Goal: Navigation & Orientation: Find specific page/section

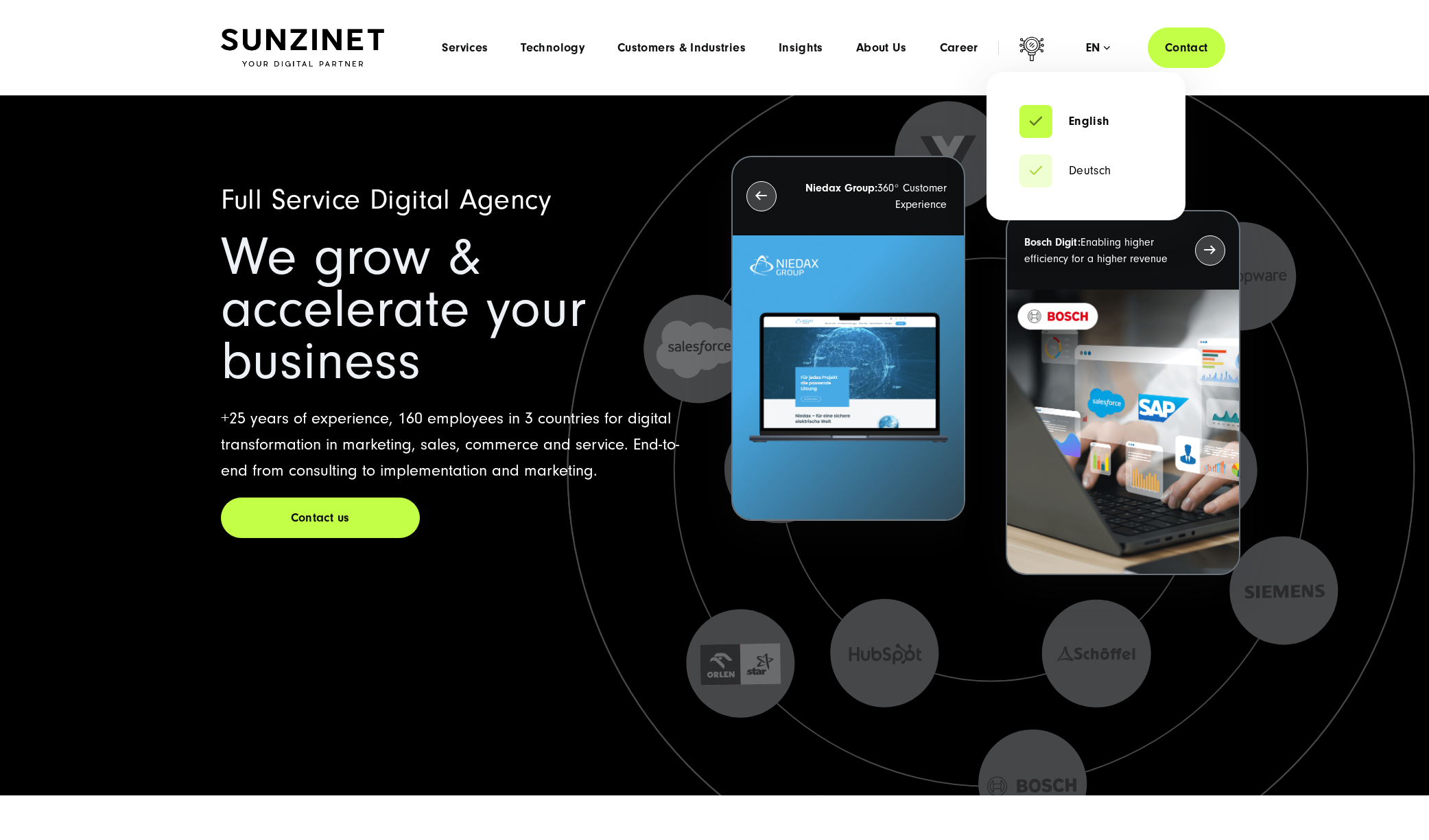
click at [1095, 54] on div "English Deutsch en" at bounding box center [1097, 48] width 24 height 14
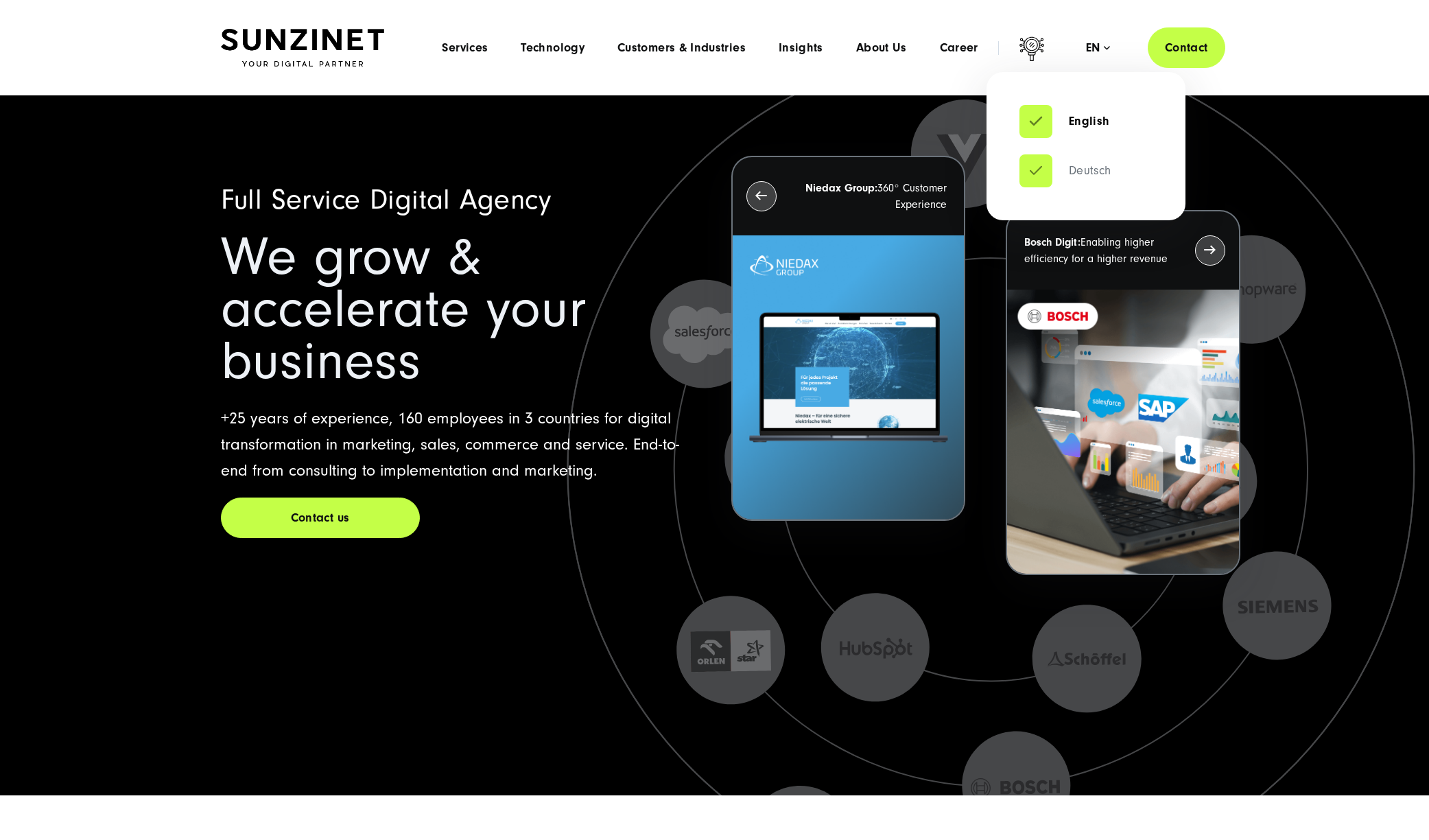
click at [1039, 166] on link "Deutsch" at bounding box center [1065, 170] width 92 height 14
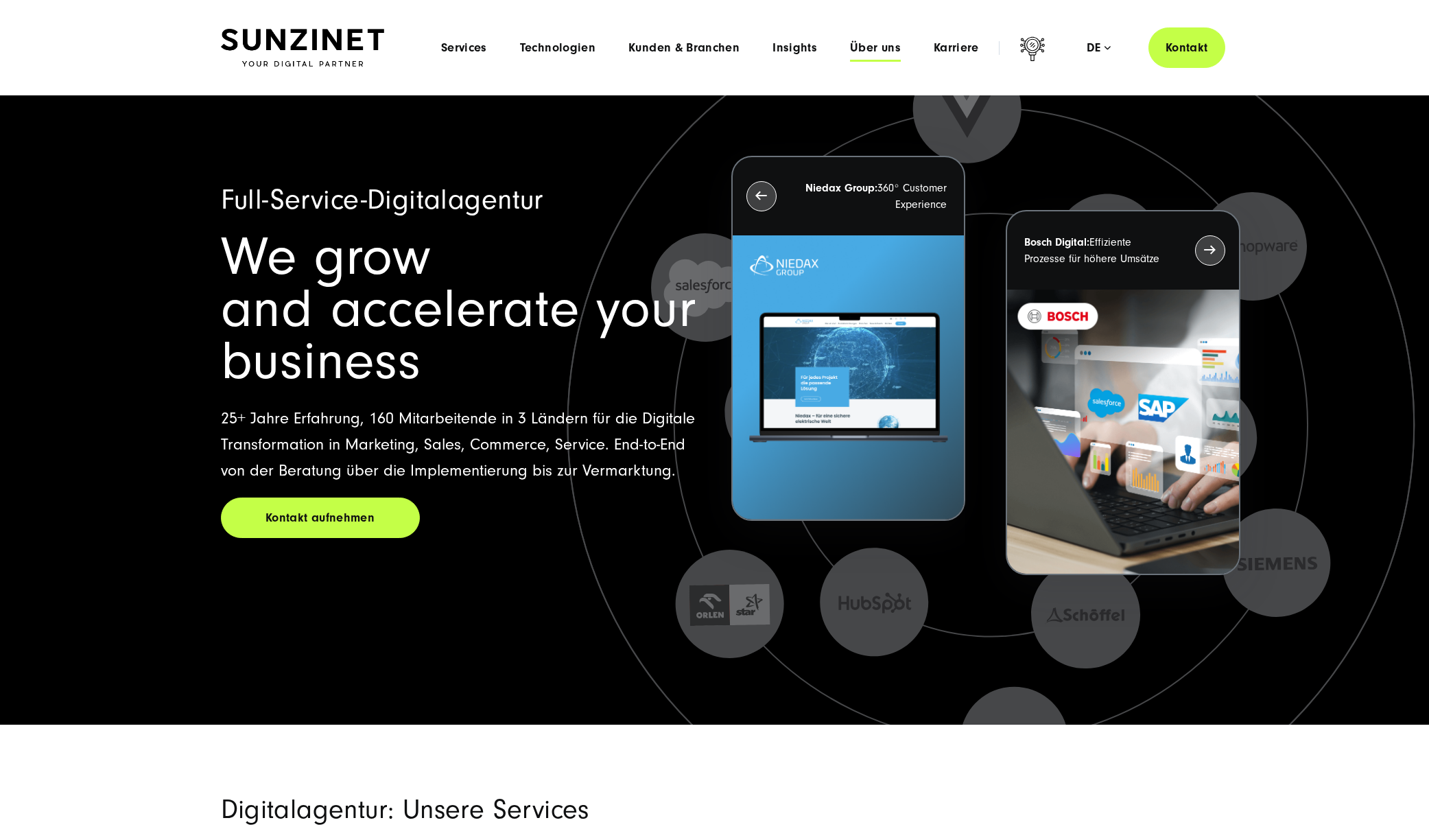
click at [865, 49] on span "Über uns" at bounding box center [875, 48] width 51 height 14
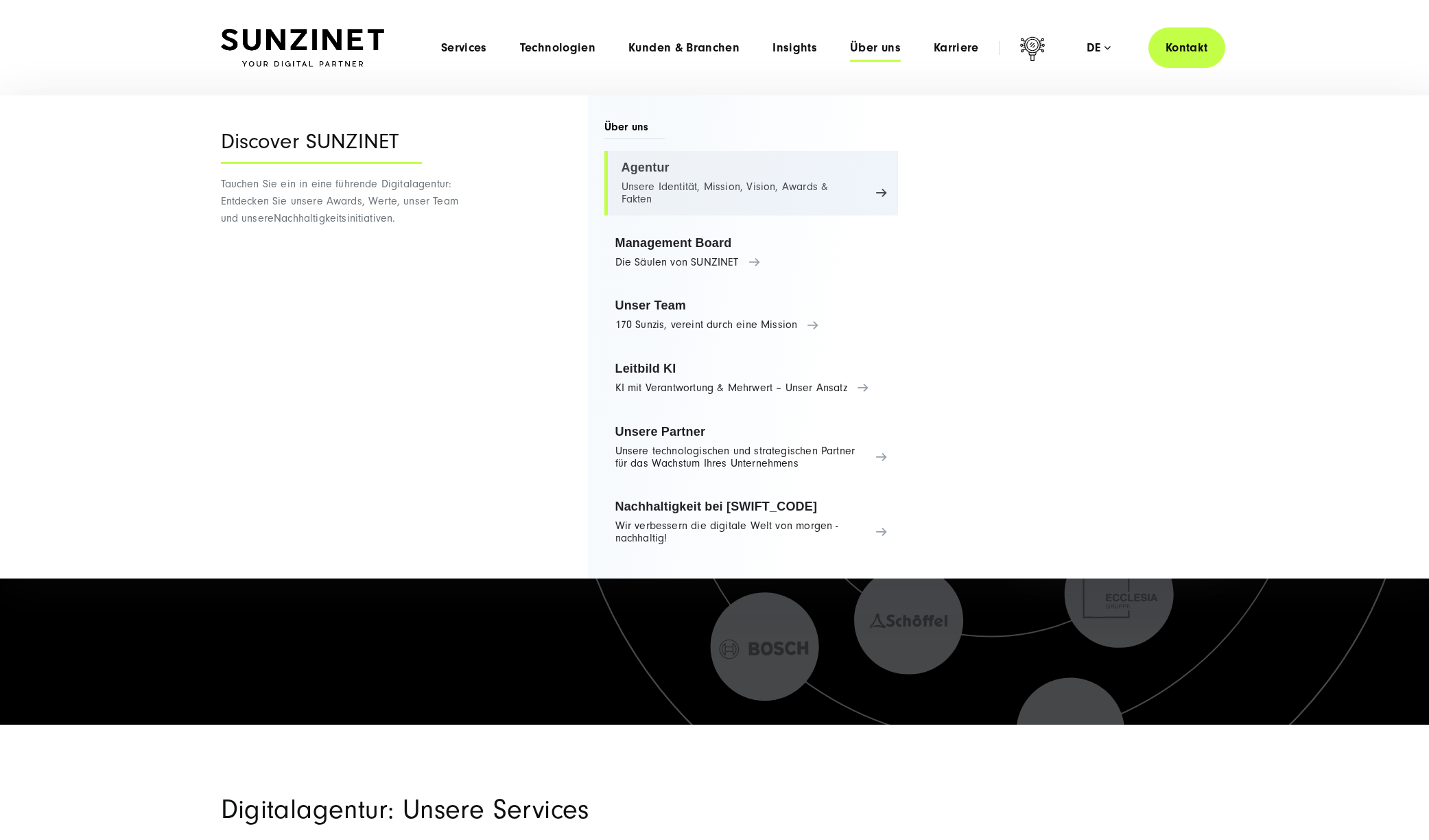
click at [681, 187] on link "Agentur Unsere Identität, Mission, Vision, Awards & Fakten" at bounding box center [751, 183] width 294 height 64
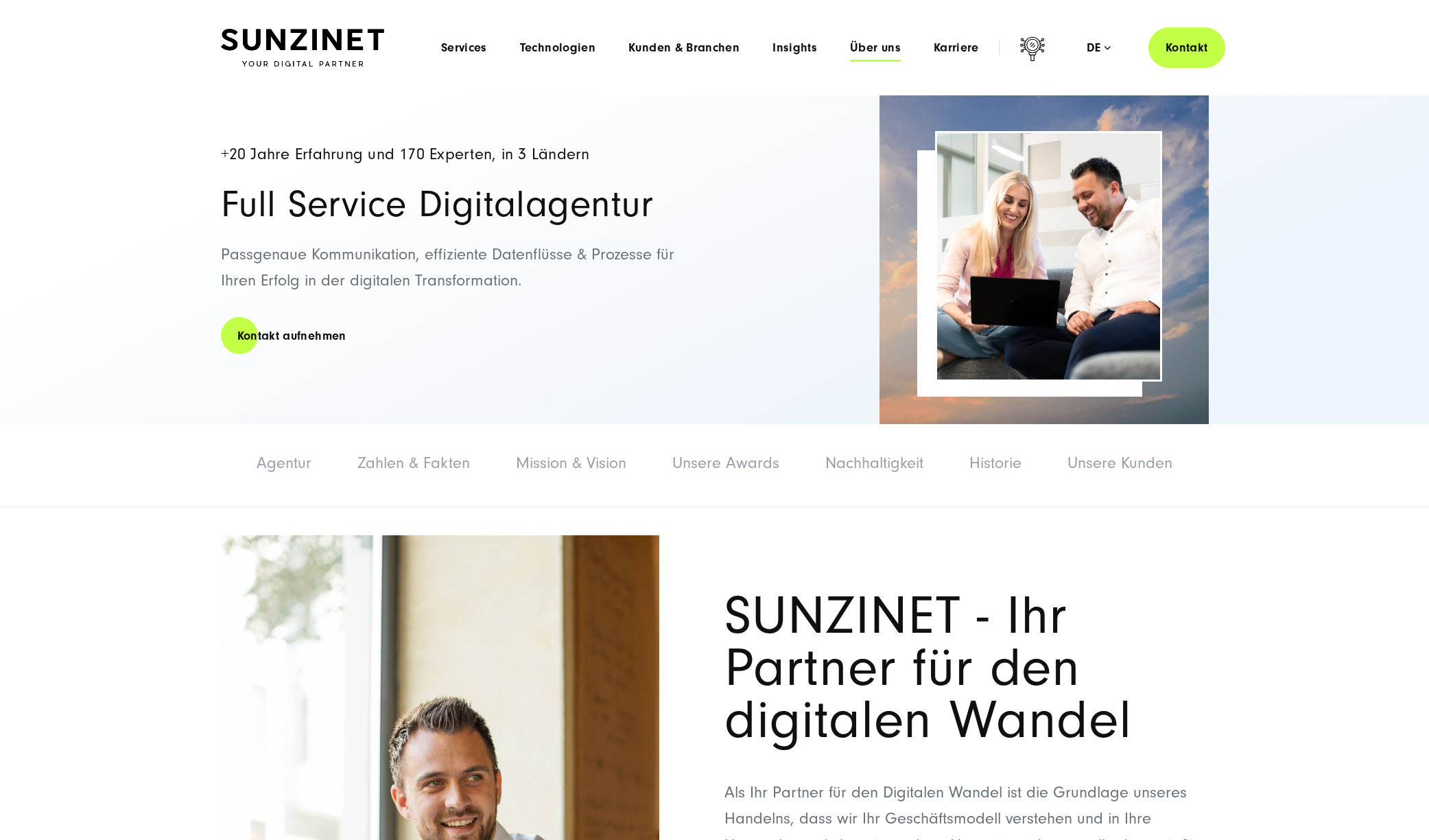
click at [862, 48] on span "Über uns" at bounding box center [875, 48] width 51 height 14
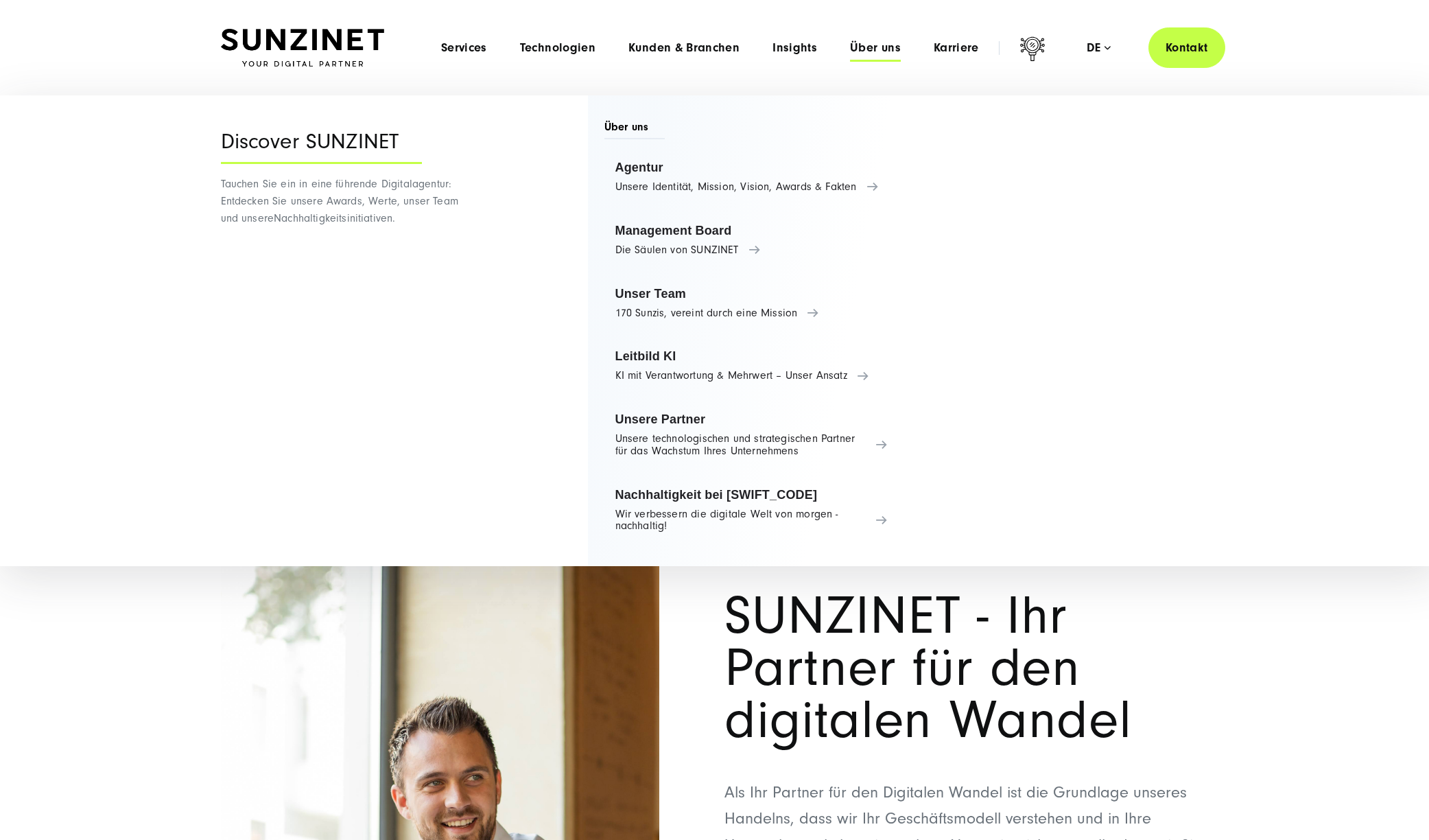
click at [861, 47] on span "Über uns" at bounding box center [875, 48] width 51 height 14
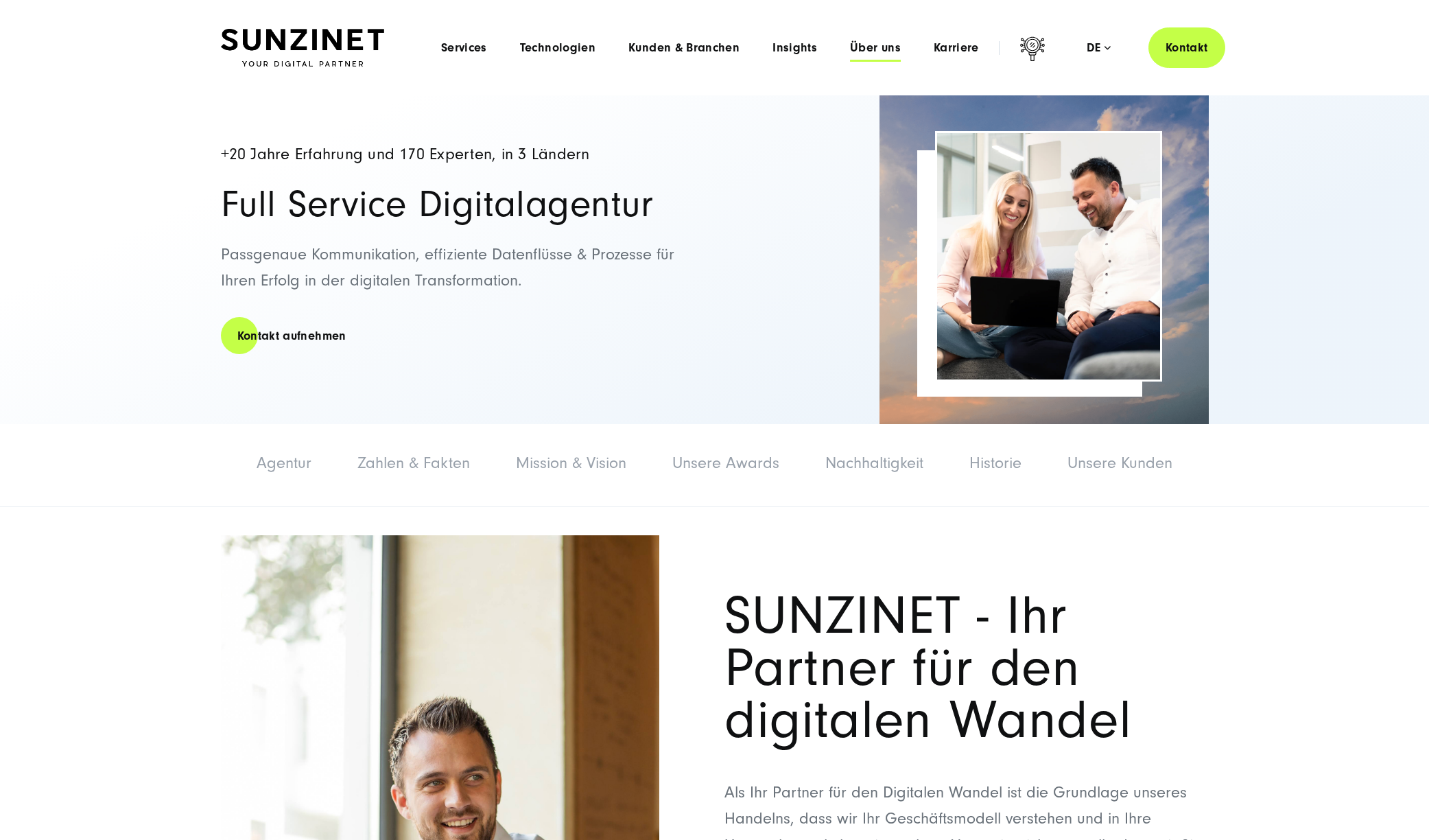
click at [863, 50] on span "Über uns" at bounding box center [875, 48] width 51 height 14
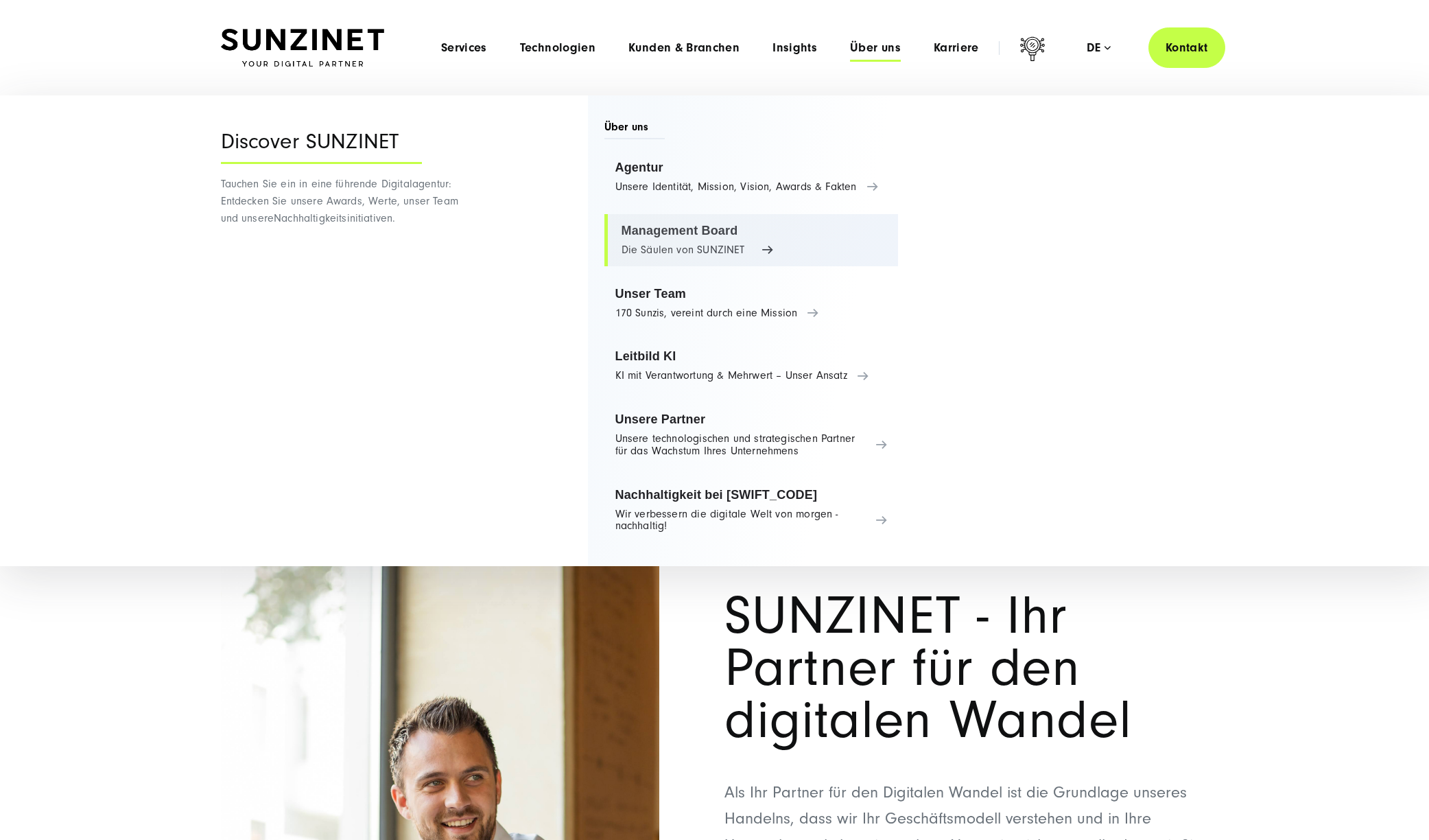
click at [717, 236] on link "Management Board Die Säulen von SUNZINET" at bounding box center [751, 240] width 294 height 52
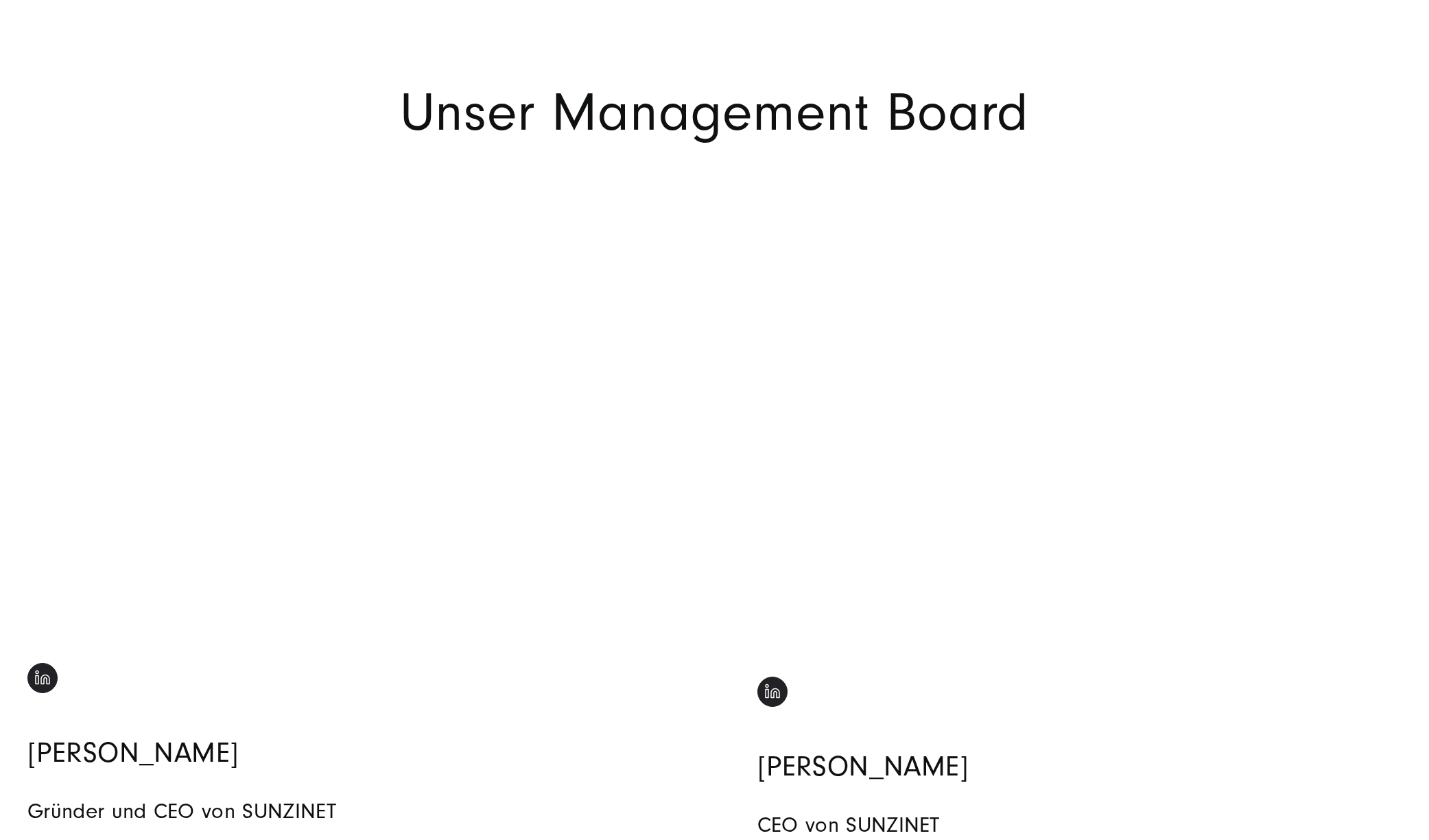
scroll to position [137, 0]
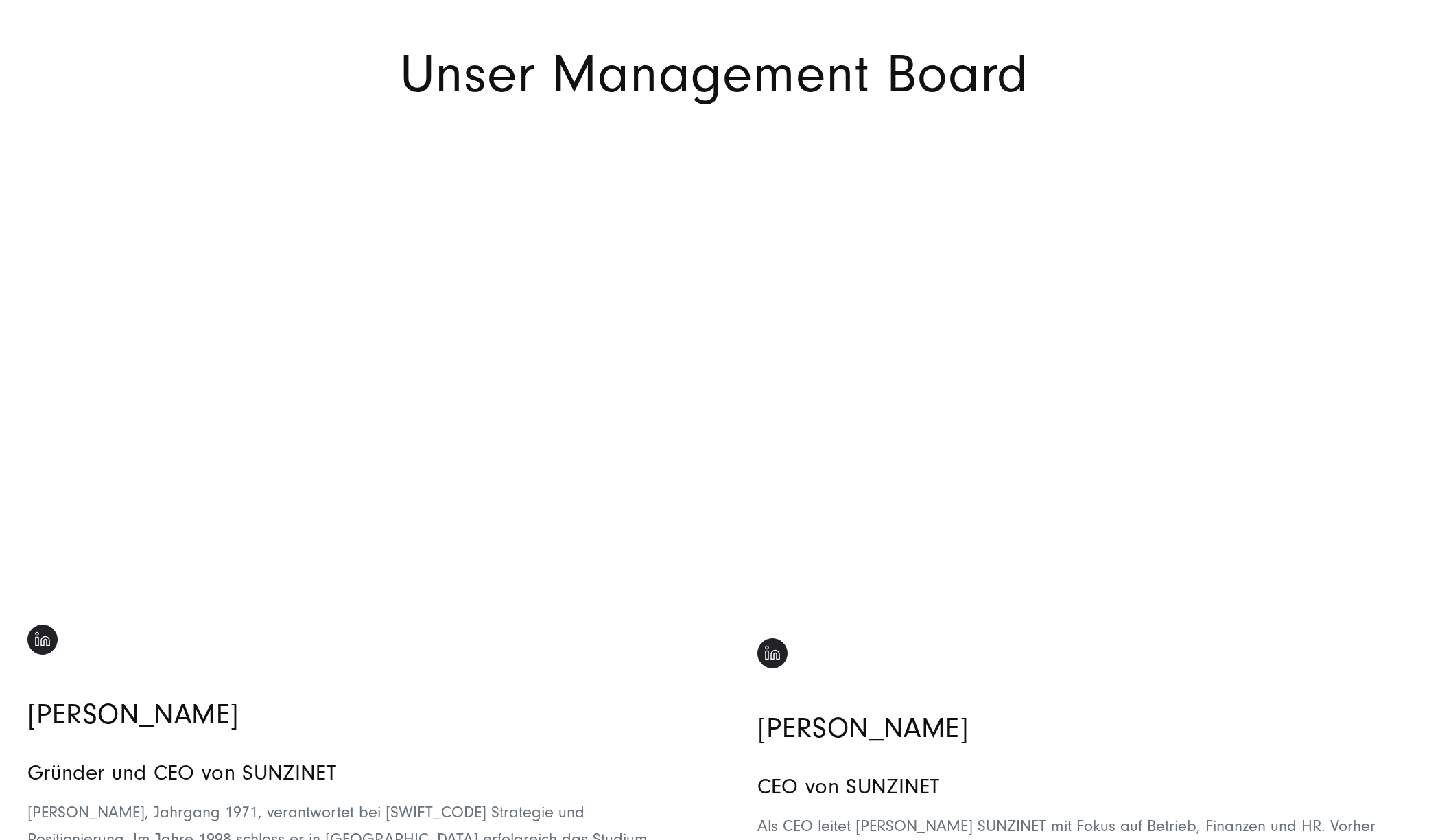
click at [1000, 101] on h1 "Unser Management Board" at bounding box center [714, 75] width 987 height 52
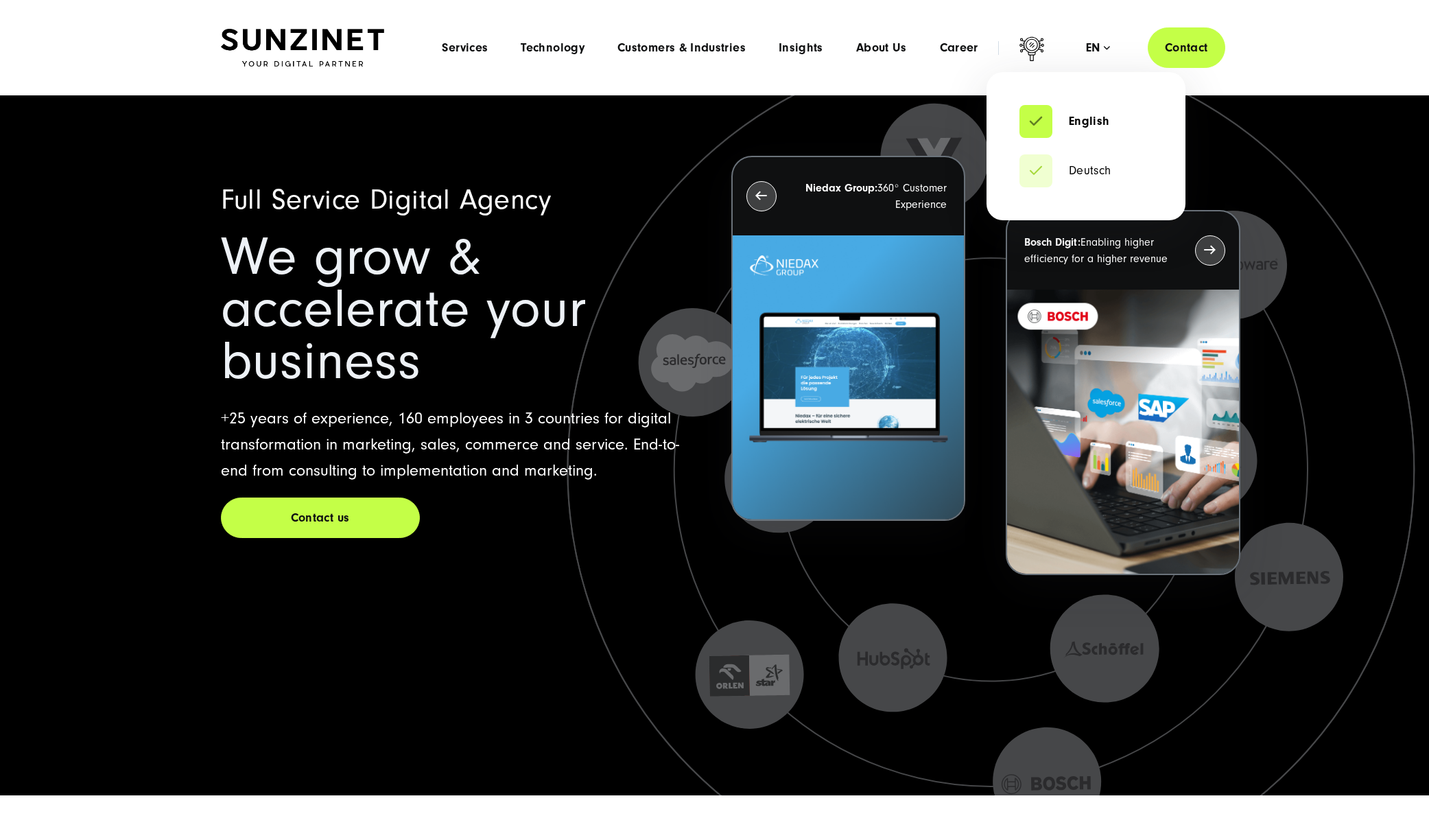
click at [1086, 50] on div "en" at bounding box center [1097, 48] width 24 height 14
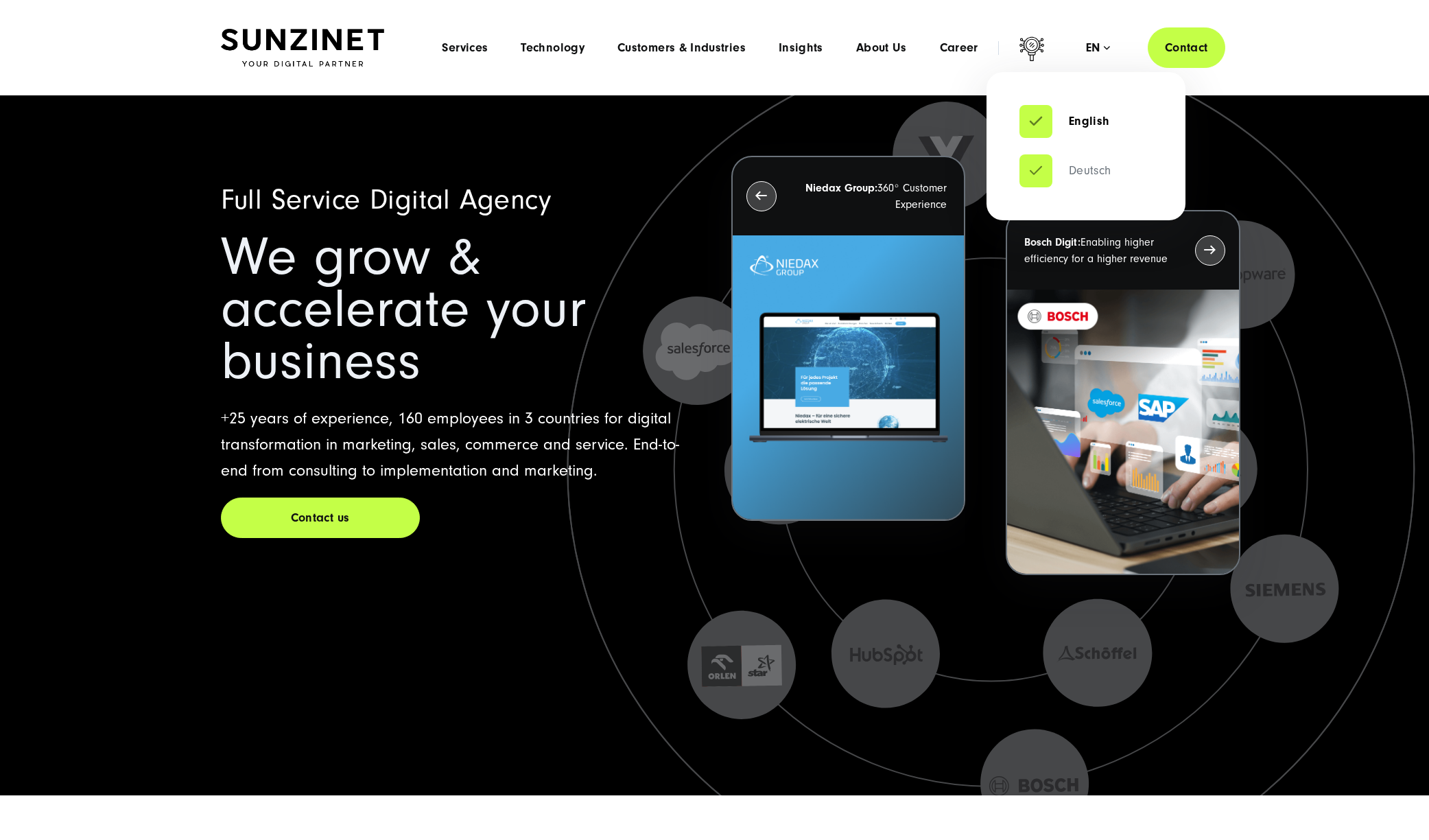
click at [1024, 171] on link "Deutsch" at bounding box center [1065, 170] width 92 height 14
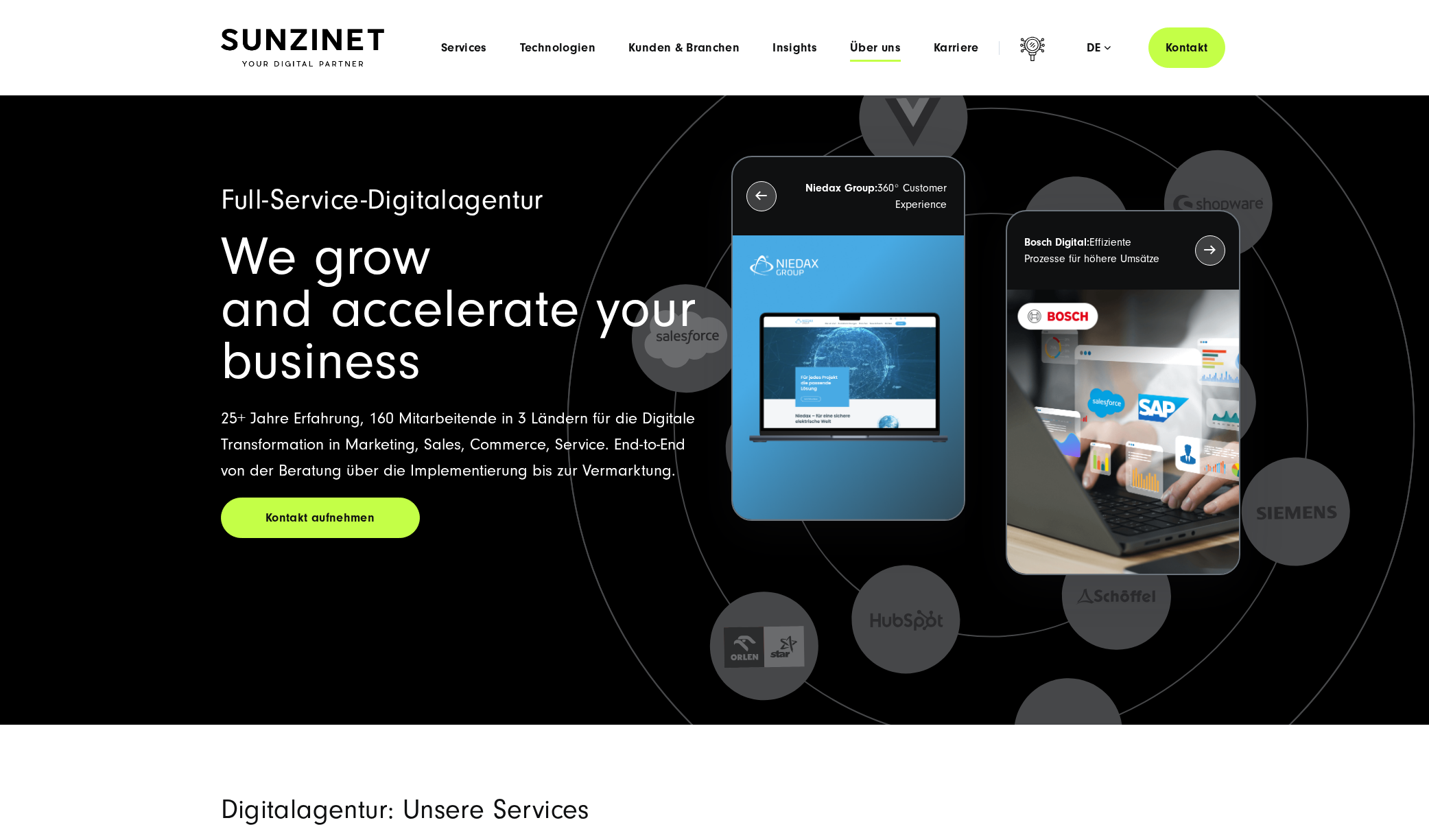
click at [888, 52] on span "Über uns" at bounding box center [875, 48] width 51 height 14
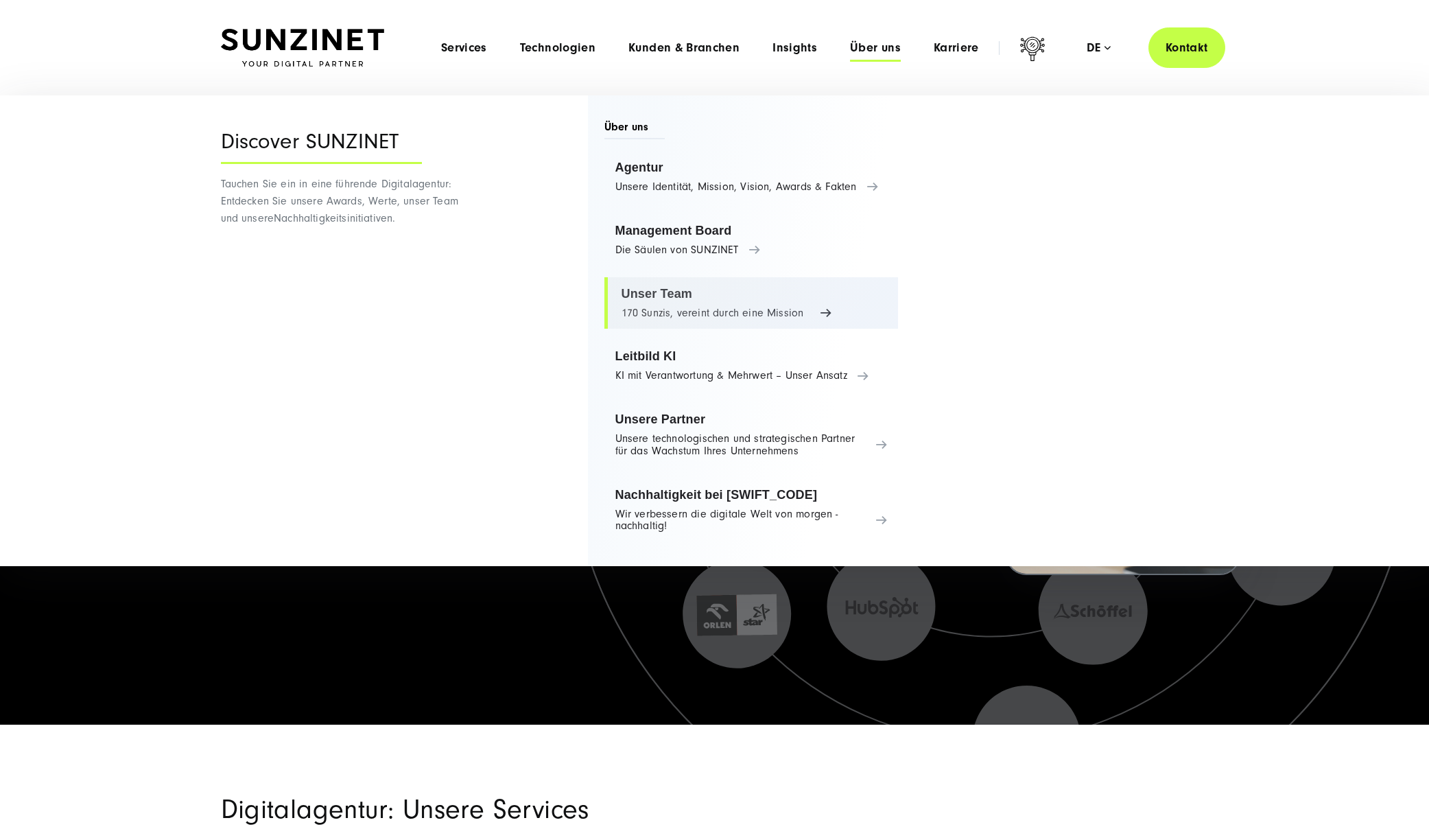
click at [708, 306] on link "Unser Team 170 Sunzis, vereint durch eine Mission" at bounding box center [751, 303] width 294 height 52
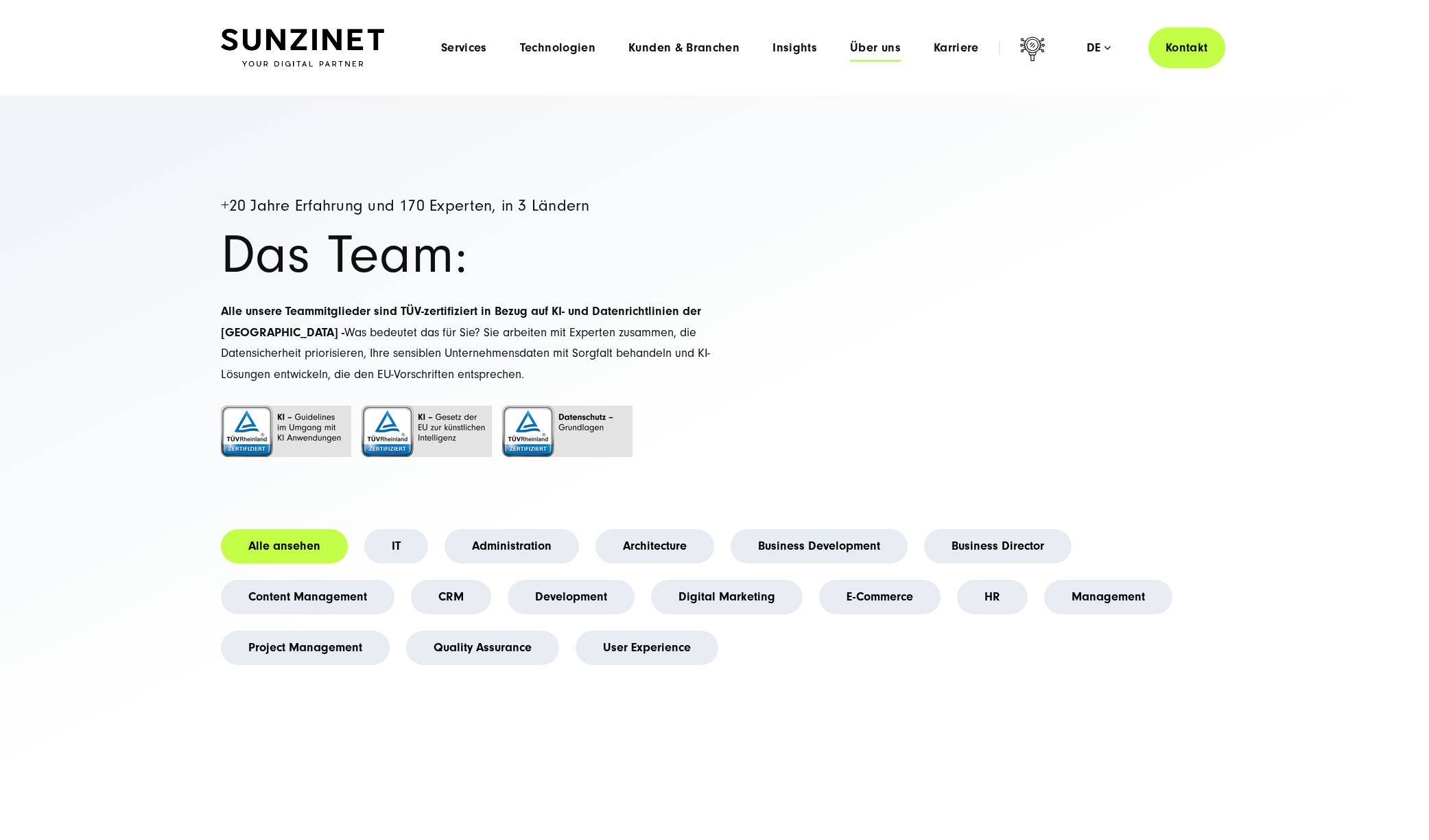
click at [860, 51] on span "Über uns" at bounding box center [875, 48] width 51 height 14
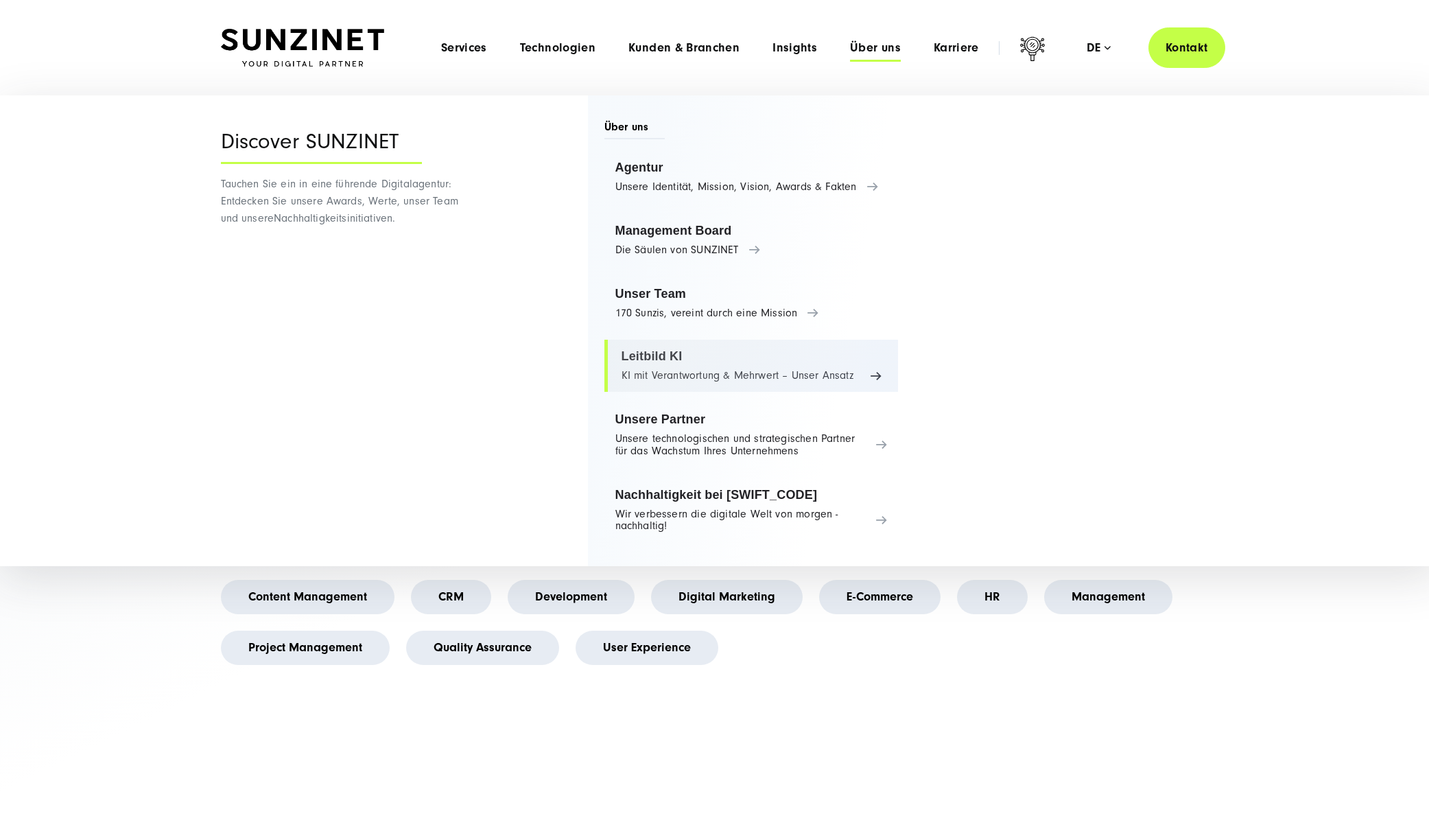
click at [701, 371] on link "Leitbild KI KI mit Verantwortung & Mehrwert – Unser Ansatz" at bounding box center [751, 366] width 294 height 52
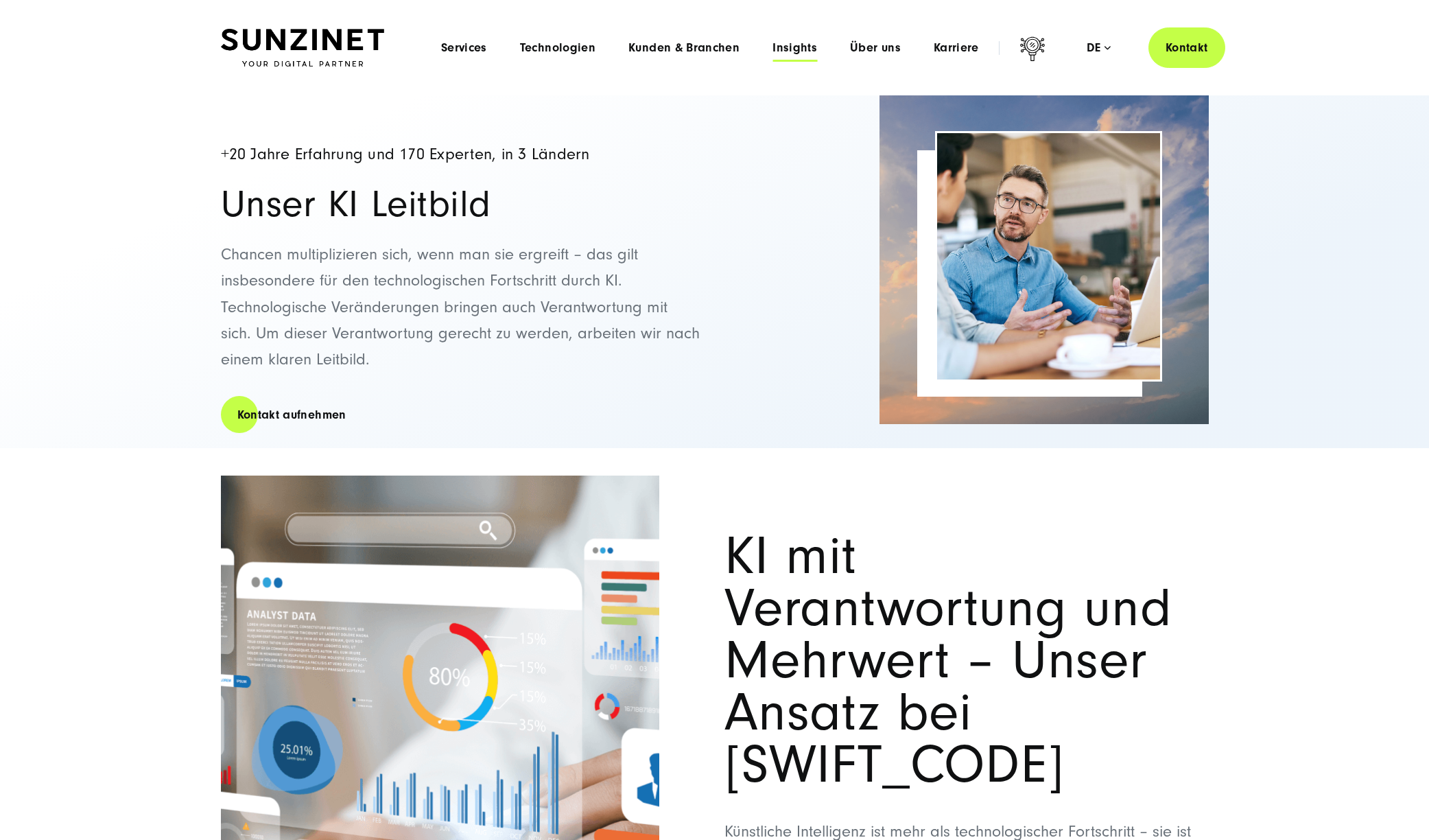
click at [805, 46] on span "Insights" at bounding box center [794, 48] width 45 height 14
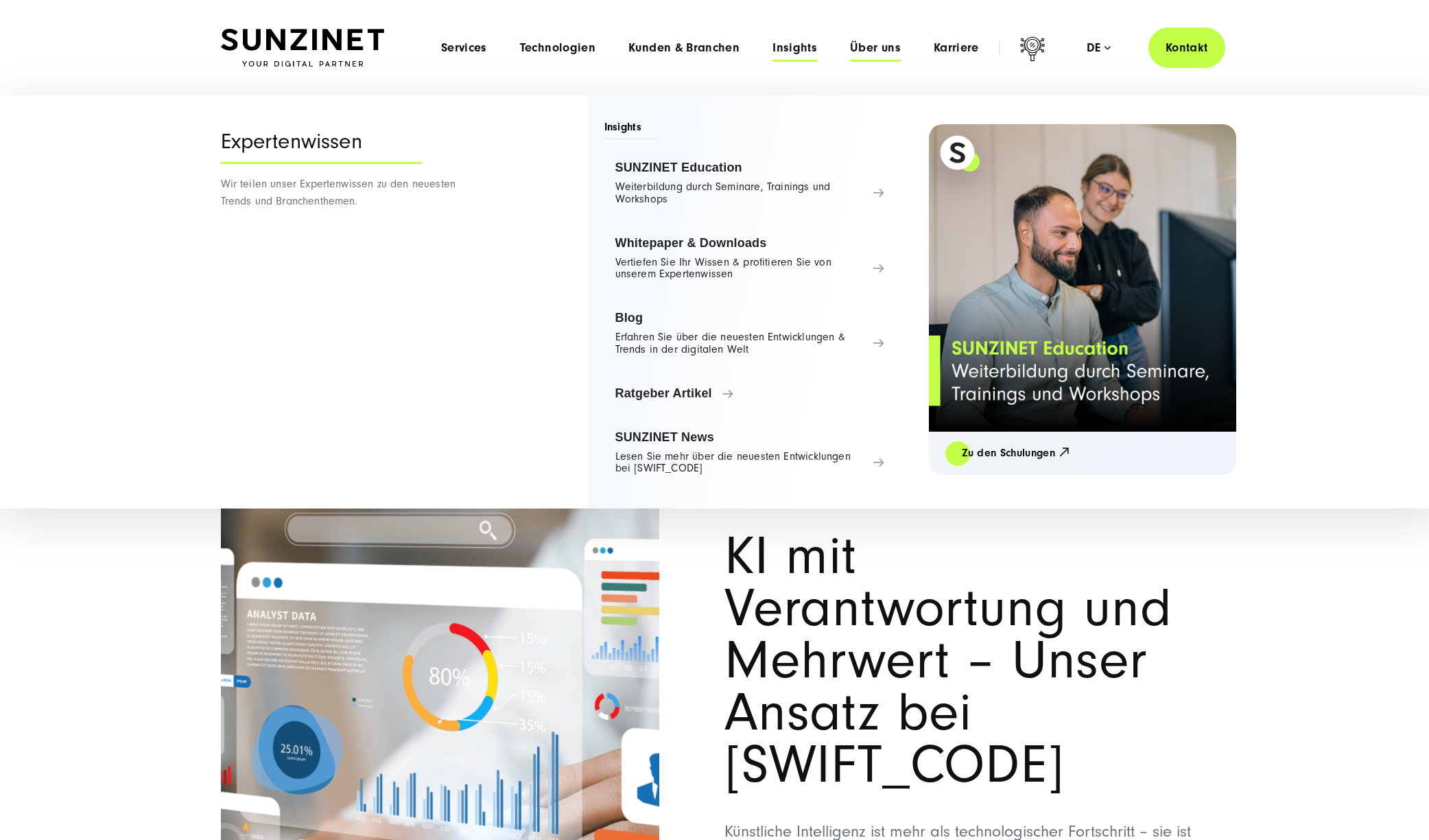
click at [852, 51] on span "Über uns" at bounding box center [875, 48] width 51 height 14
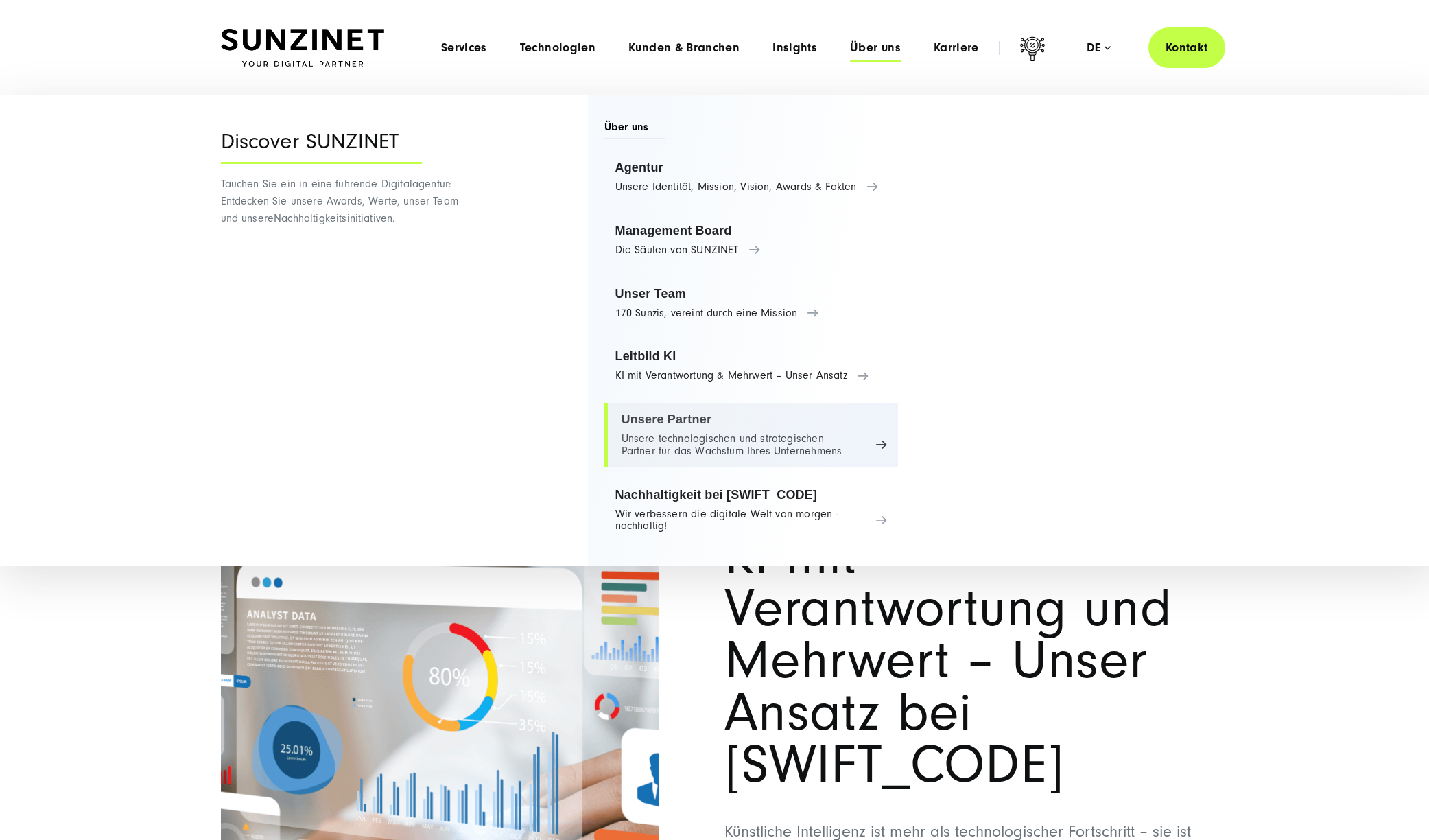
click at [723, 426] on link "Unsere Partner Unsere technologischen und strategischen Partner für das Wachstu…" at bounding box center [751, 434] width 294 height 64
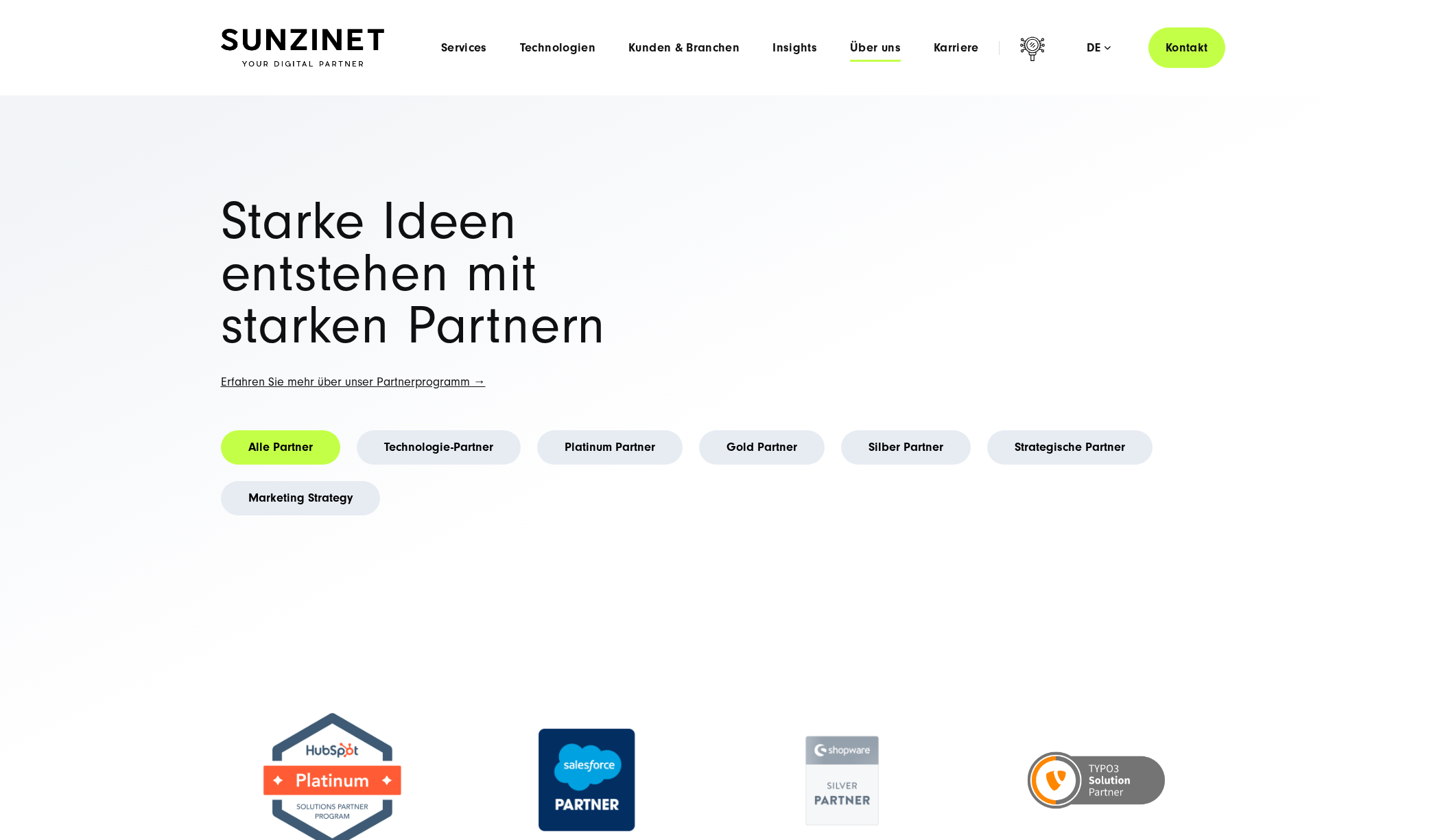
click at [873, 46] on span "Über uns" at bounding box center [875, 48] width 51 height 14
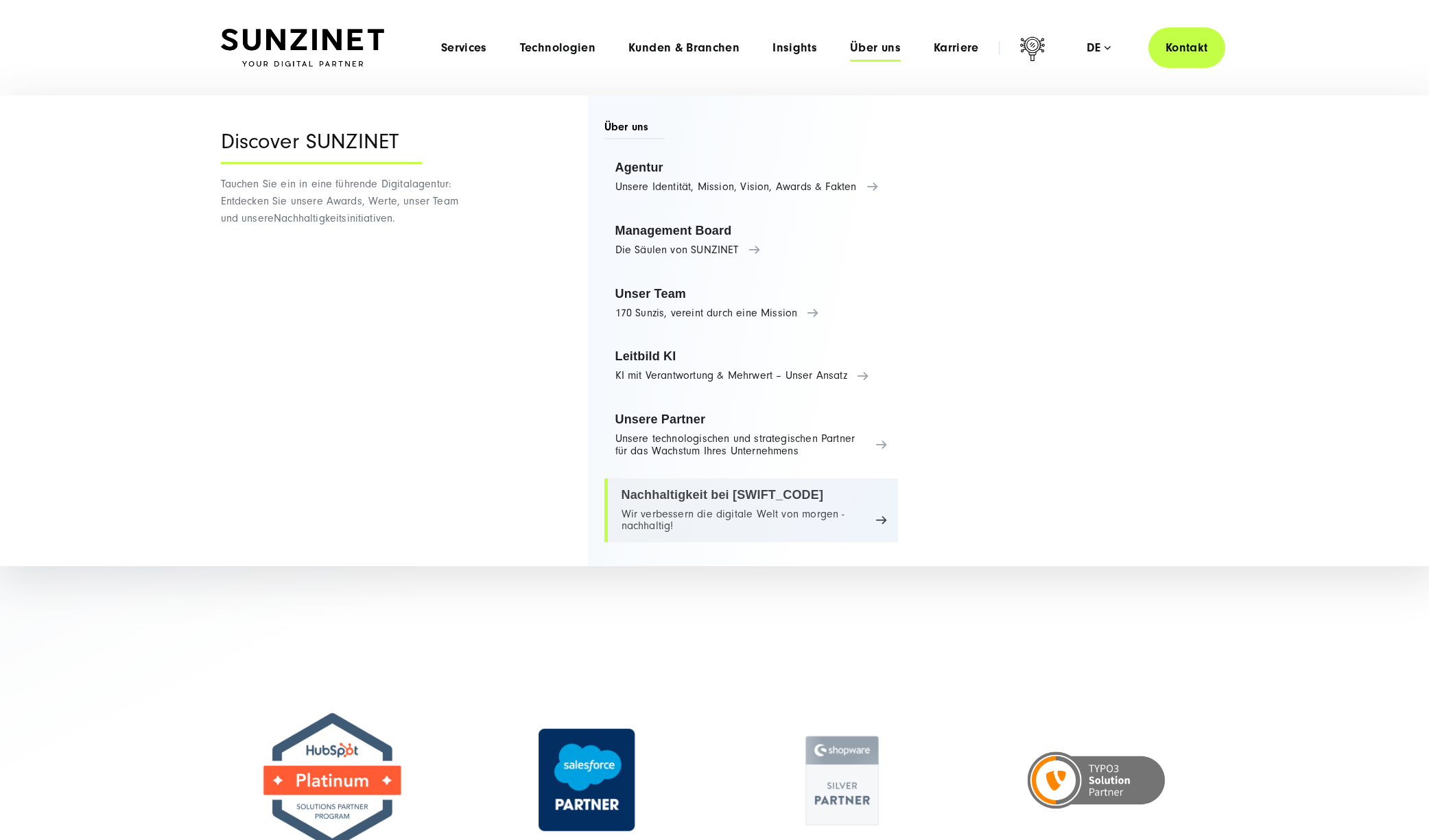
click at [719, 512] on link "Nachhaltigkeit bei SUNZINET Wir verbessern die digitale Welt von morgen - nachh…" at bounding box center [751, 510] width 294 height 64
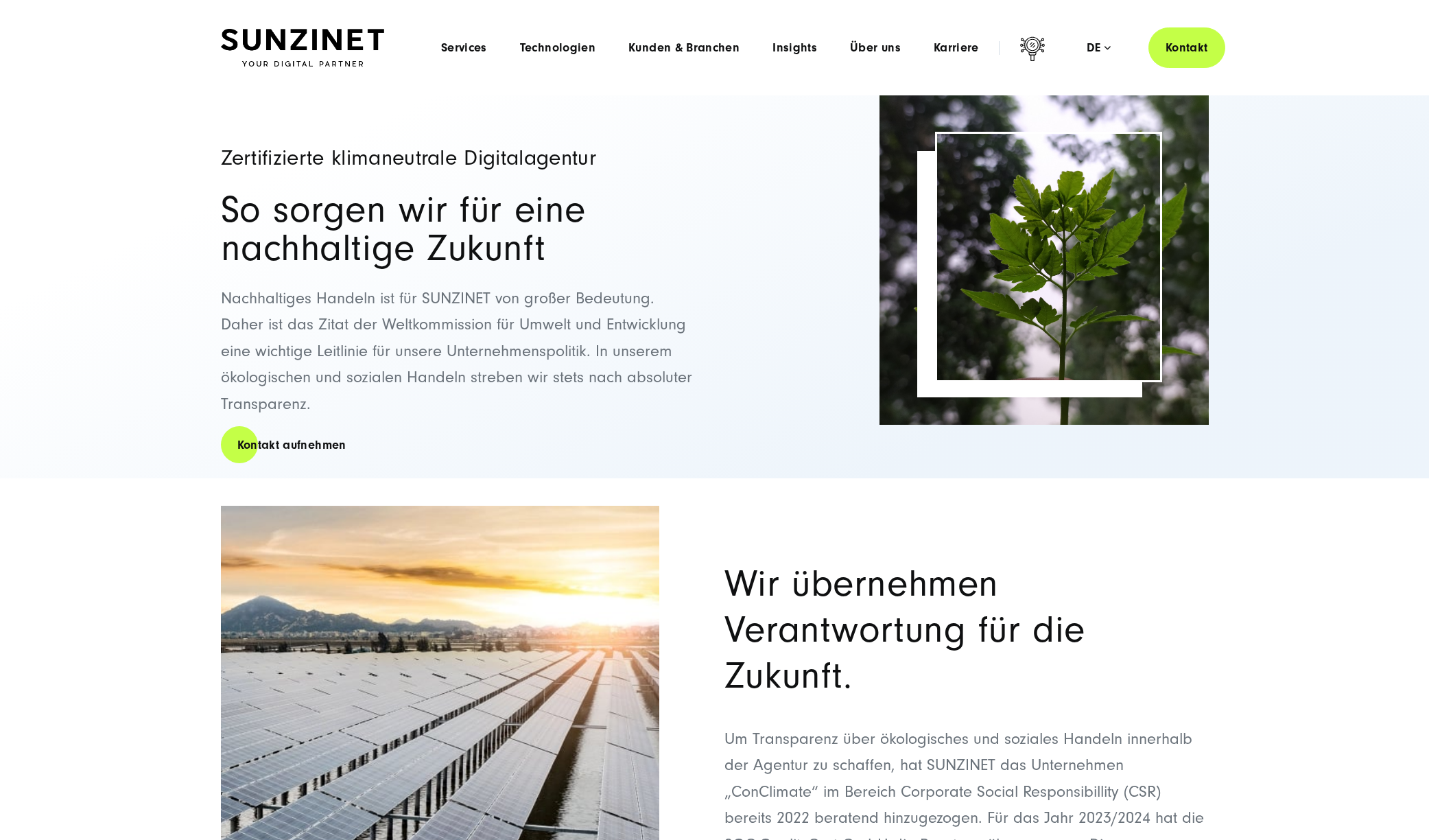
drag, startPoint x: 209, startPoint y: 156, endPoint x: 734, endPoint y: 432, distance: 593.1
click at [734, 432] on div "Zertifizierte klimaneutrale Digitalagentur So sorgen wir für eine nachhaltige Z…" at bounding box center [714, 287] width 1043 height 383
click at [735, 432] on div "Zertifizierte klimaneutrale Digitalagentur So sorgen wir für eine nachhaltige Z…" at bounding box center [714, 287] width 987 height 383
click at [358, 37] on img at bounding box center [302, 47] width 163 height 38
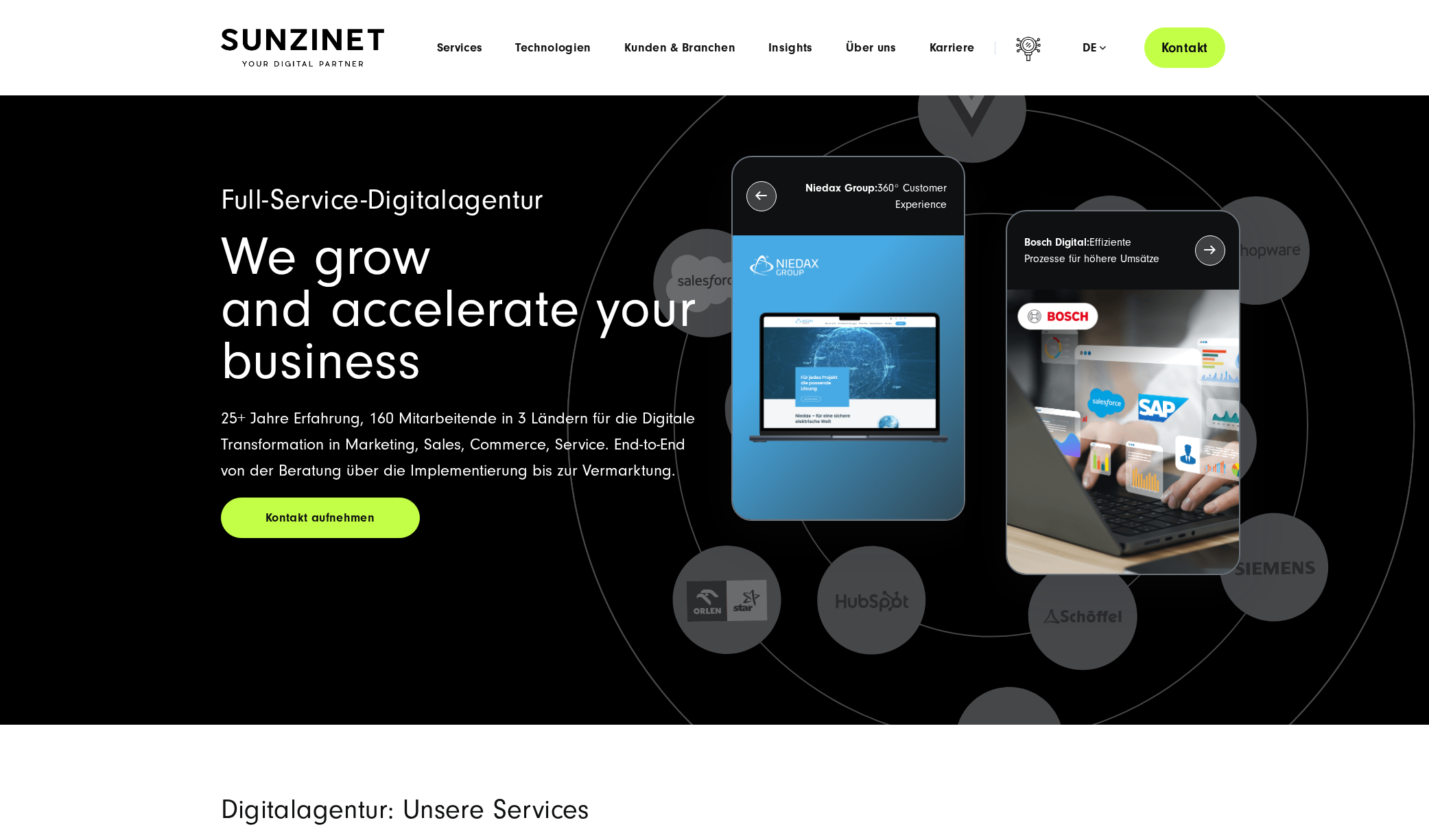
click at [1181, 58] on link "Kontakt" at bounding box center [1184, 48] width 81 height 41
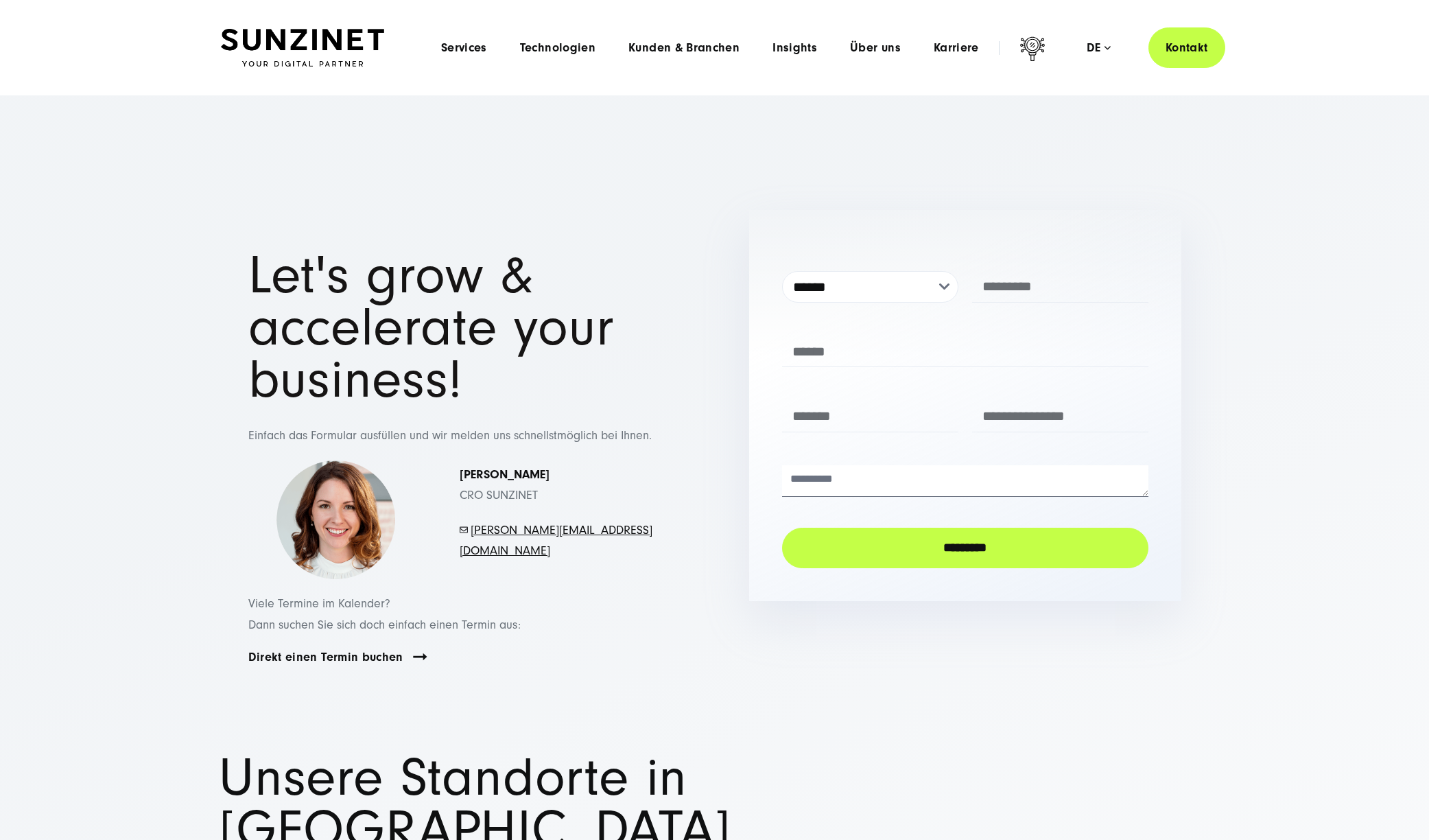
click at [316, 37] on img at bounding box center [302, 47] width 163 height 38
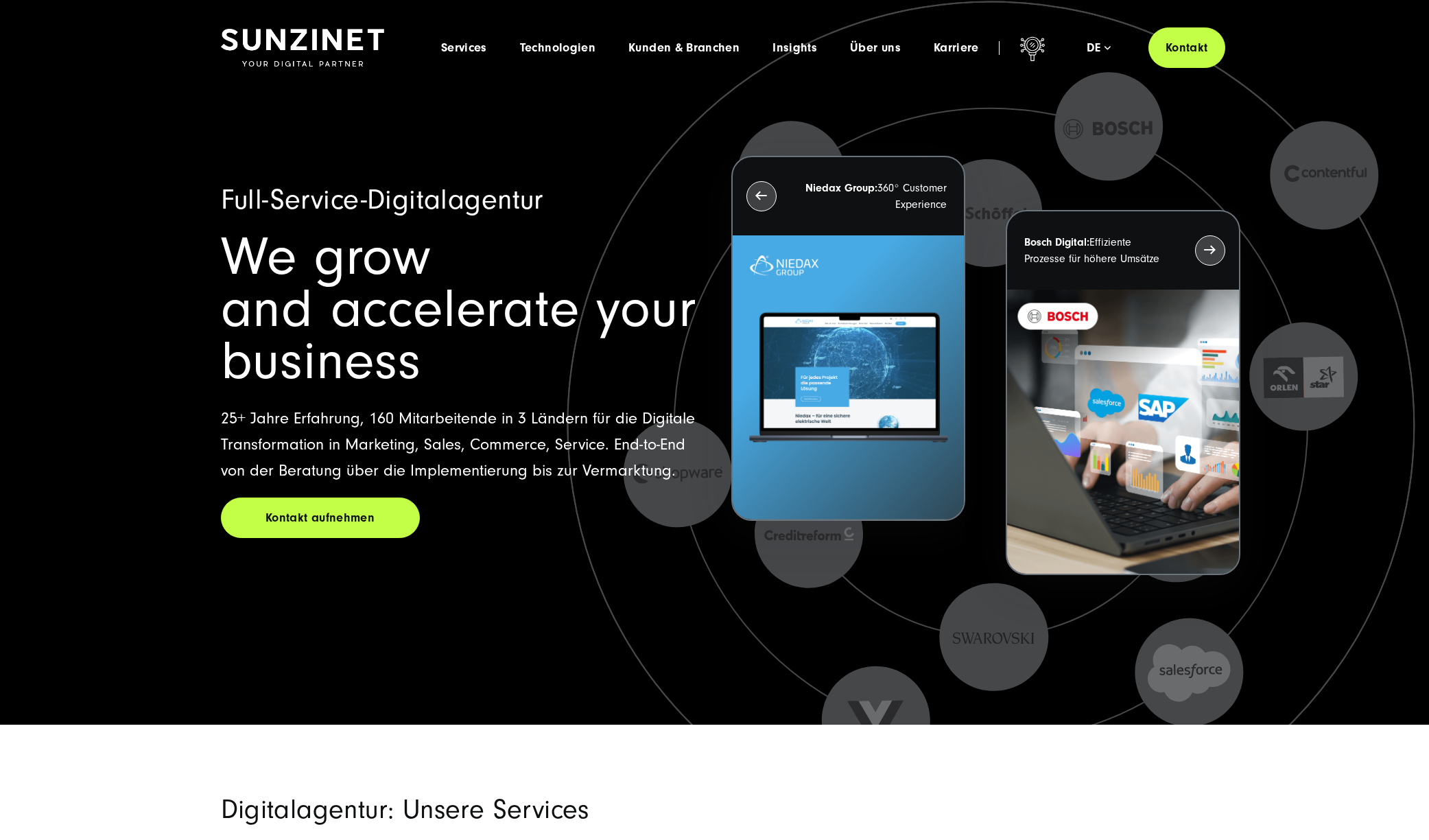
drag, startPoint x: 219, startPoint y: 192, endPoint x: 697, endPoint y: 359, distance: 506.3
click at [566, 298] on div "Full-Service-Digitalagentur We grow and accelerate your business 25+ Jahre Erfa…" at bounding box center [714, 398] width 1043 height 609
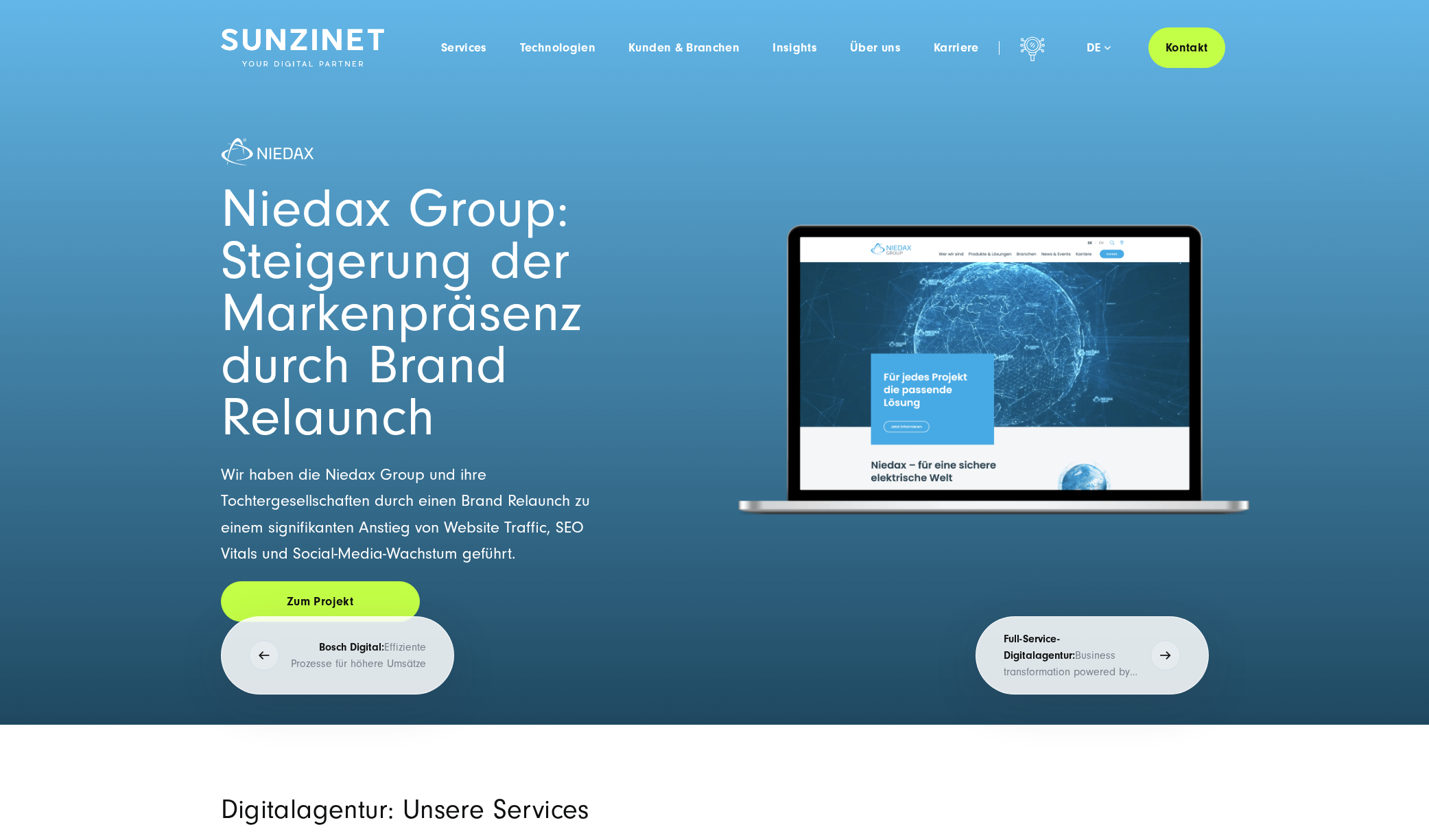
drag, startPoint x: 629, startPoint y: 345, endPoint x: 176, endPoint y: 341, distance: 453.0
click at [235, 339] on div "Niedax Group: Steigerung der Markenpräsenz durch Brand Relaunch Wir haben die N…" at bounding box center [714, 409] width 987 height 631
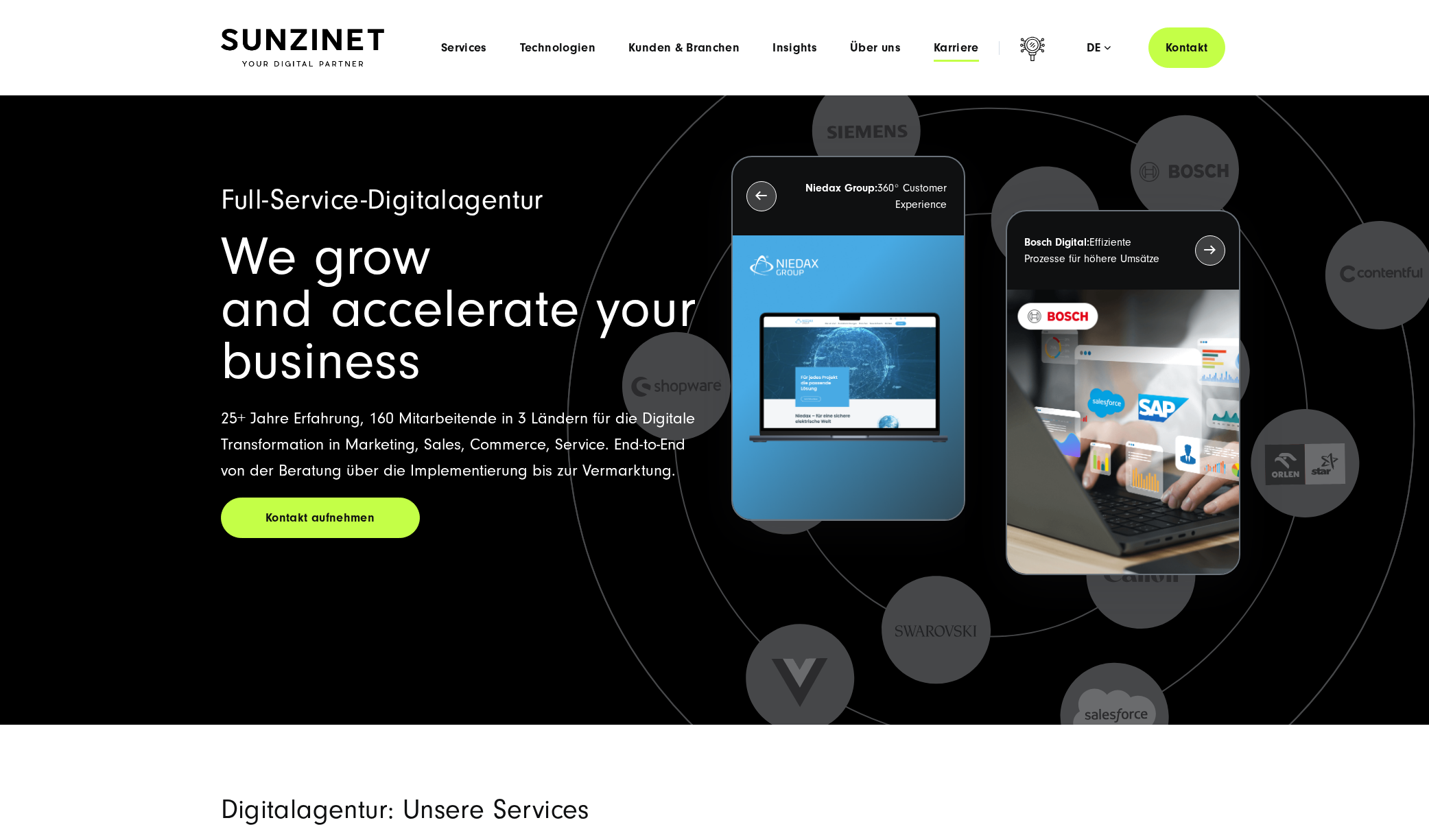
click at [952, 49] on span "Karriere" at bounding box center [956, 48] width 46 height 14
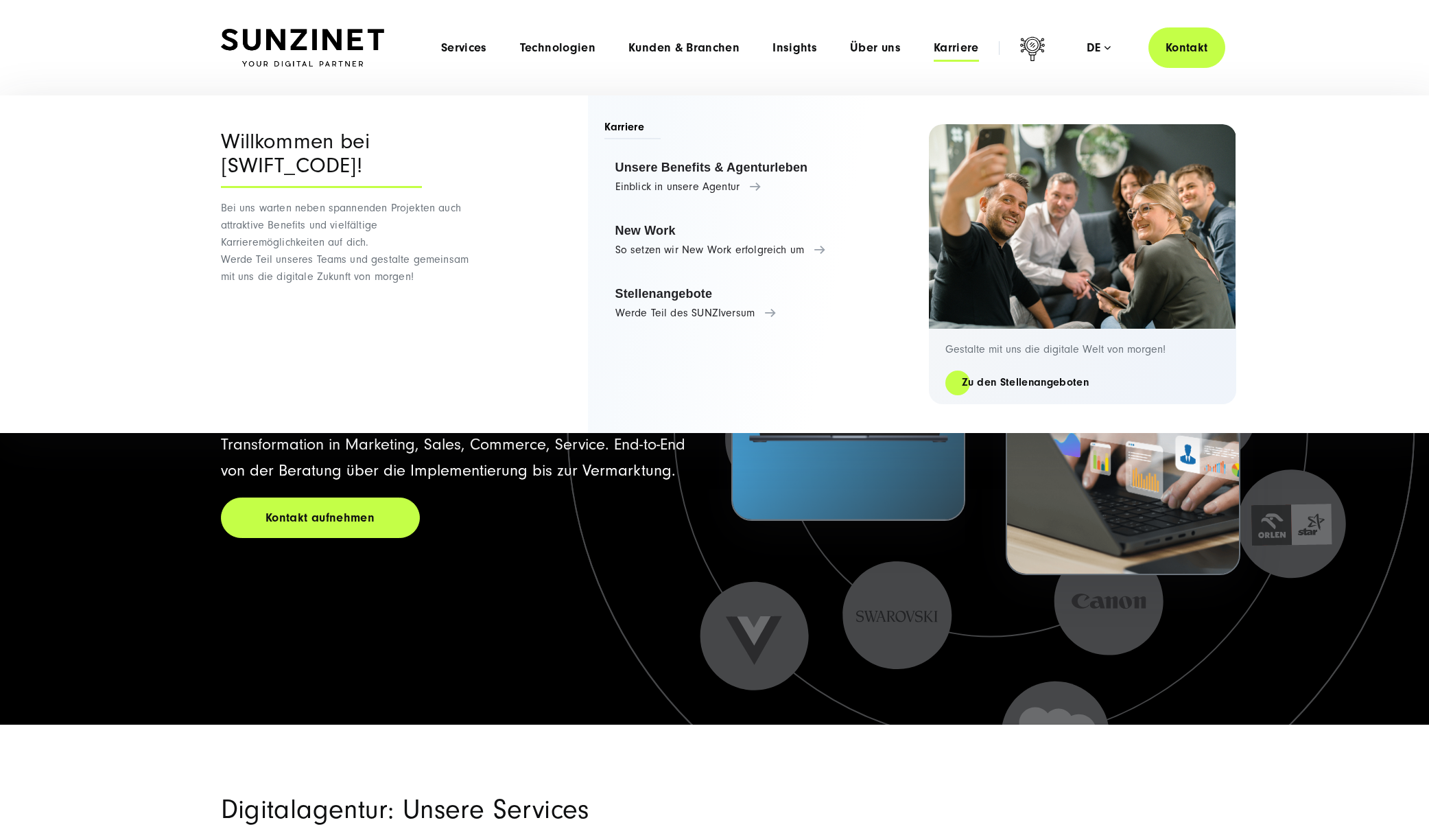
click at [952, 49] on span "Karriere" at bounding box center [956, 48] width 46 height 14
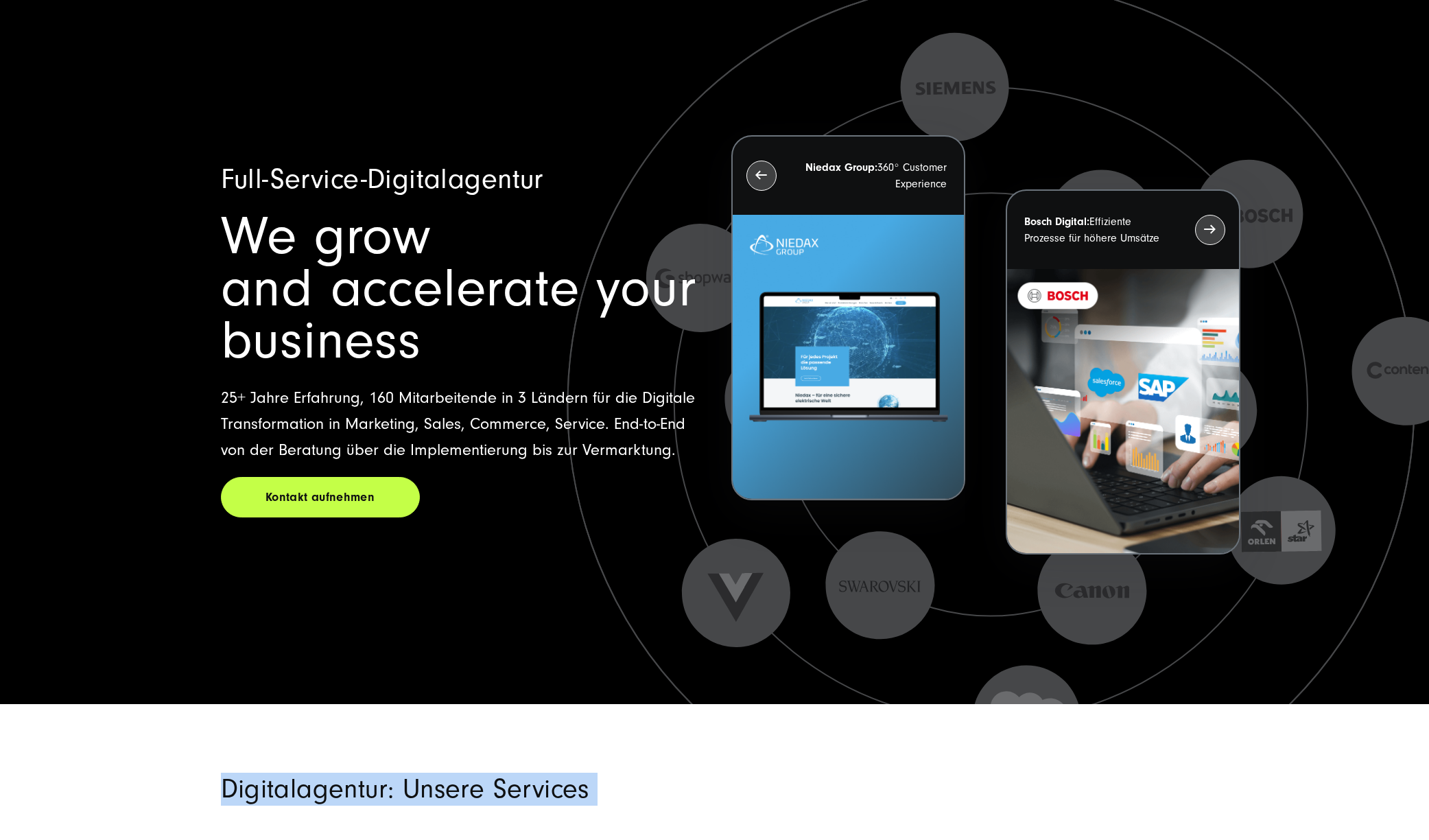
drag, startPoint x: 268, startPoint y: 817, endPoint x: 614, endPoint y: 824, distance: 346.1
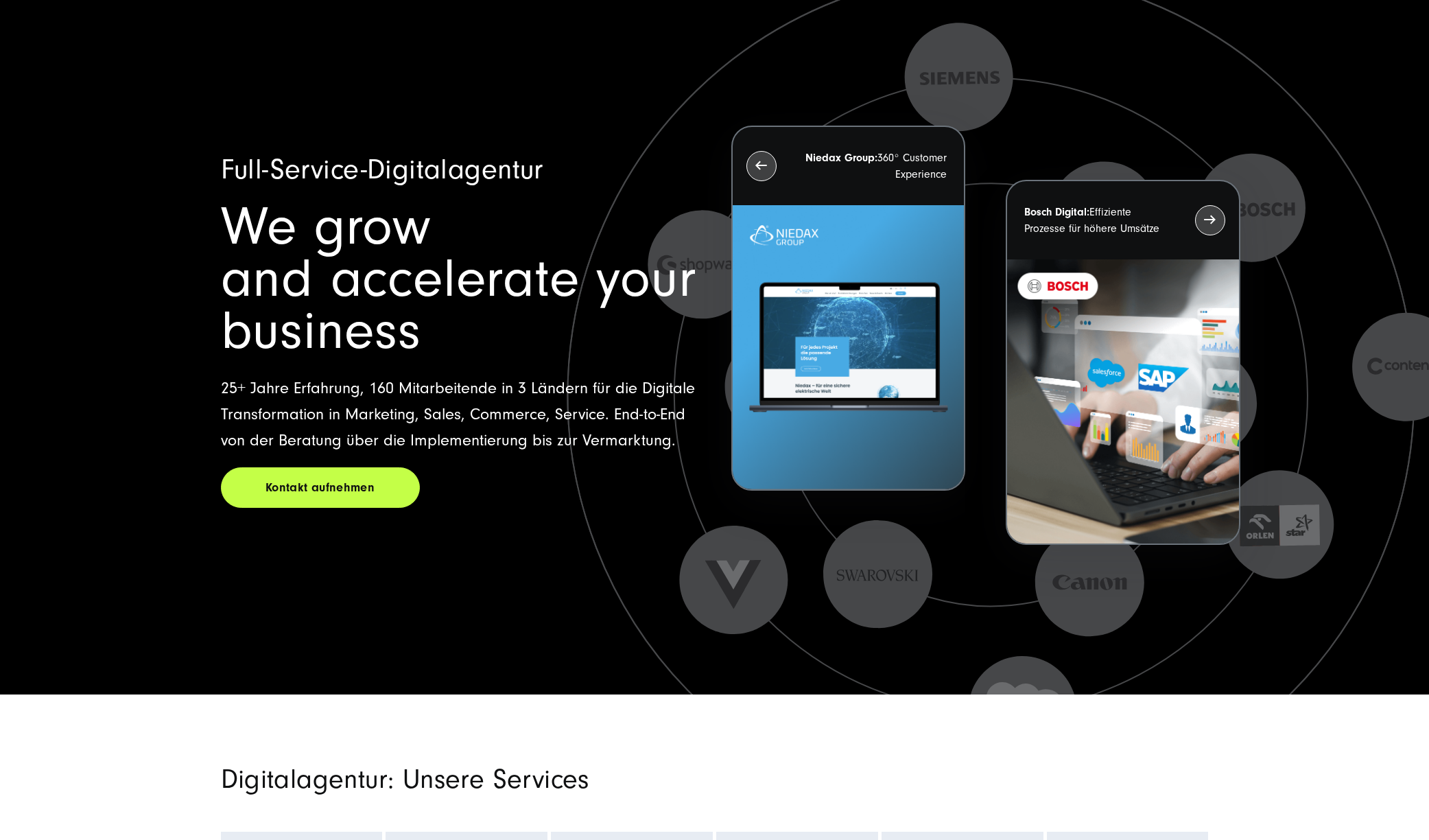
drag, startPoint x: 618, startPoint y: 807, endPoint x: 622, endPoint y: 801, distance: 7.2
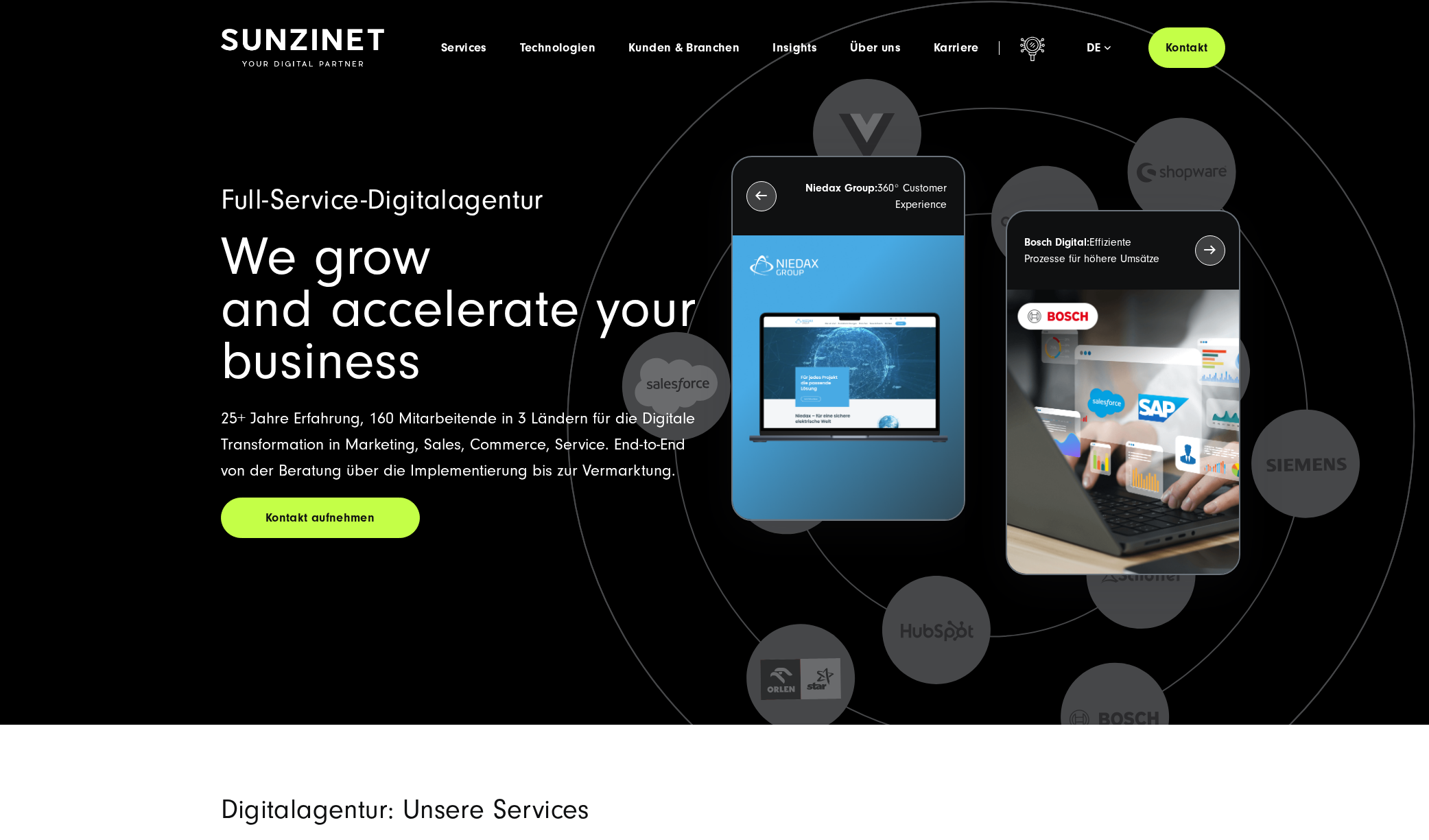
drag, startPoint x: 186, startPoint y: 206, endPoint x: 446, endPoint y: 311, distance: 280.4
click at [441, 310] on div "Full-Service-Digitalagentur We grow and accelerate your business 25+ Jahre Erfa…" at bounding box center [714, 362] width 1429 height 724
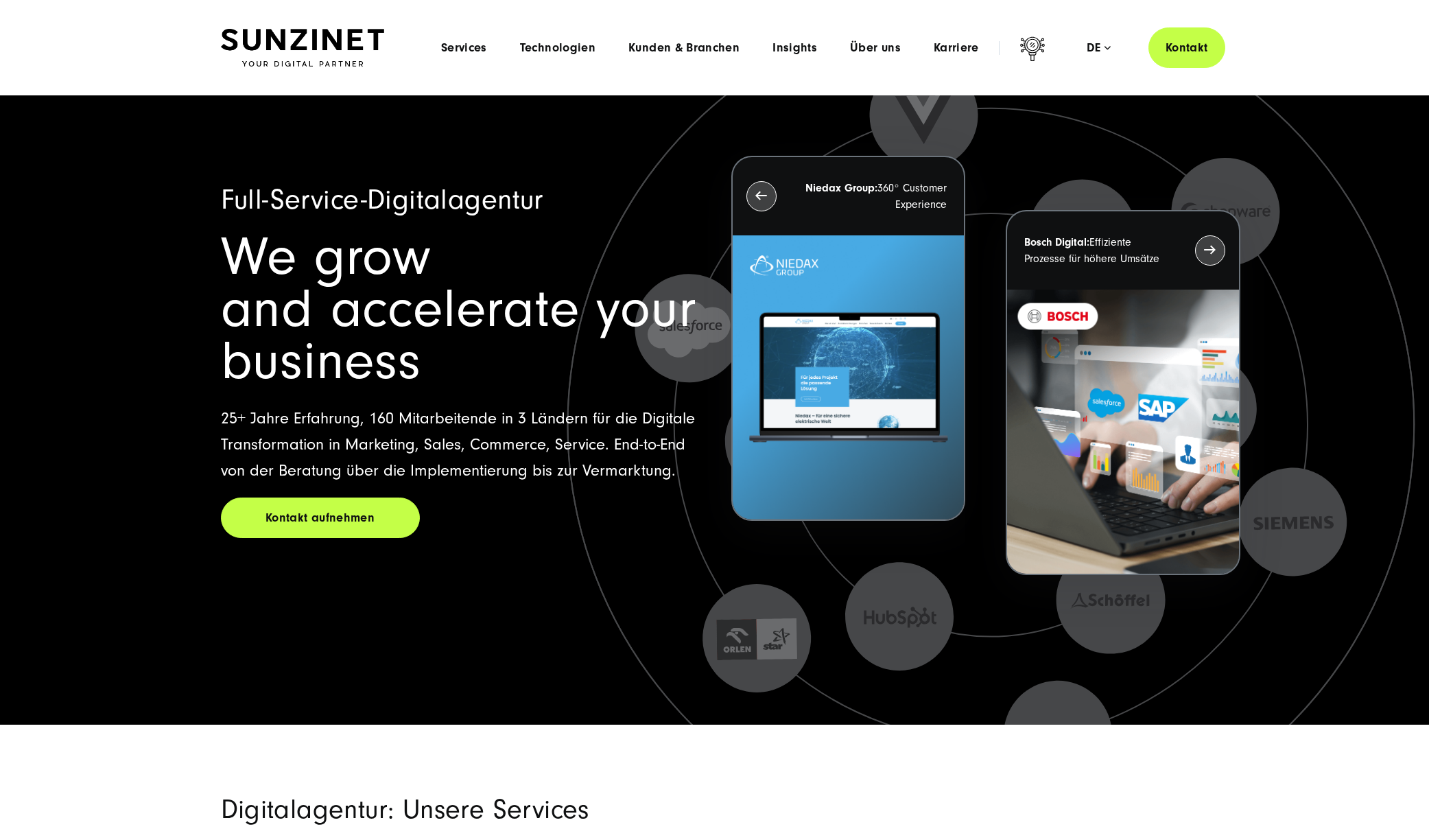
click at [903, 49] on li "Über uns Menu Discover SUNZINET Tauchen Sie ein in eine führende Digitalagentur…" at bounding box center [875, 48] width 84 height 15
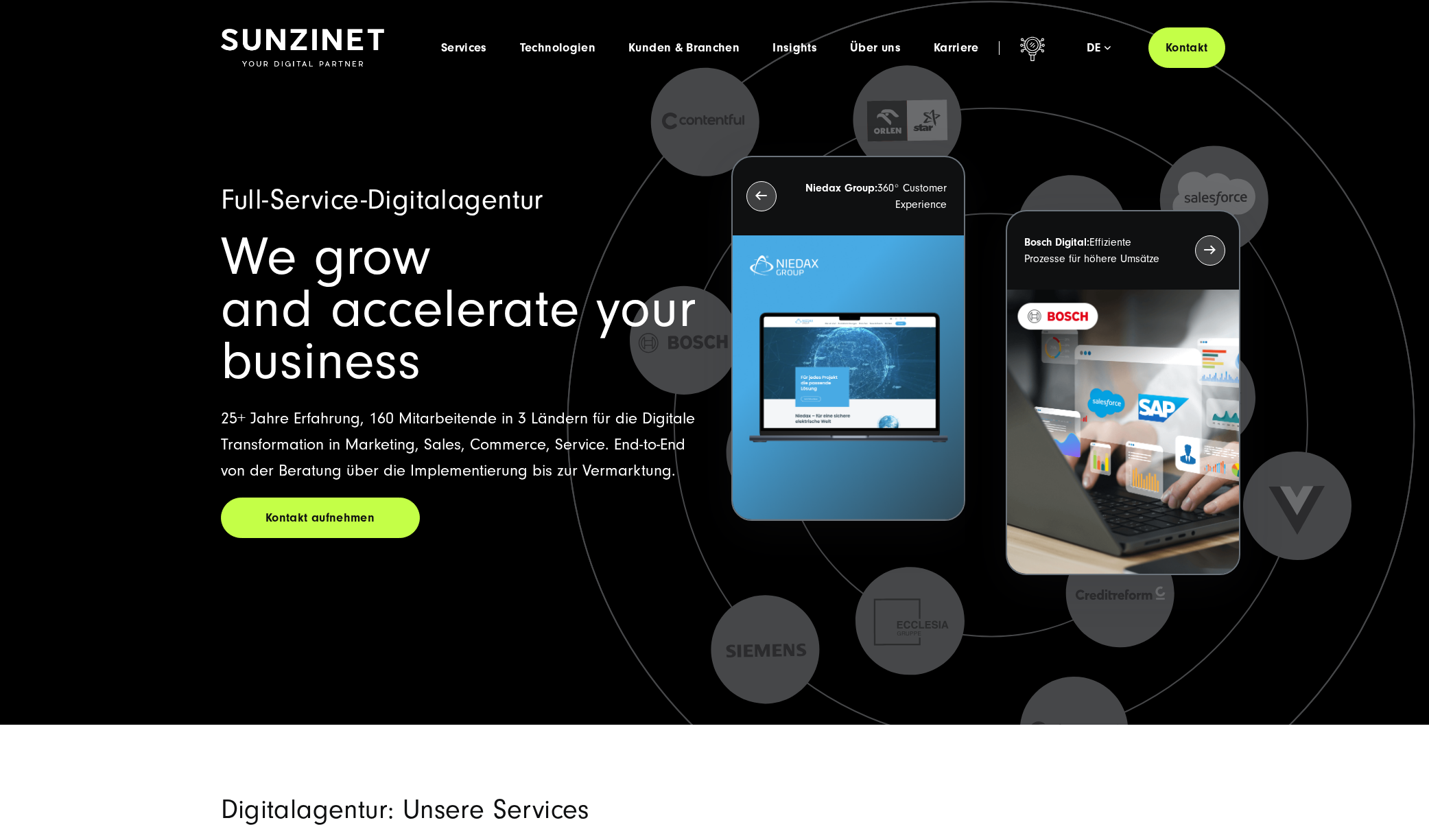
click at [251, 218] on div "Full-Service-Digitalagentur We grow and accelerate your business 25+ Jahre Erfa…" at bounding box center [459, 366] width 477 height 365
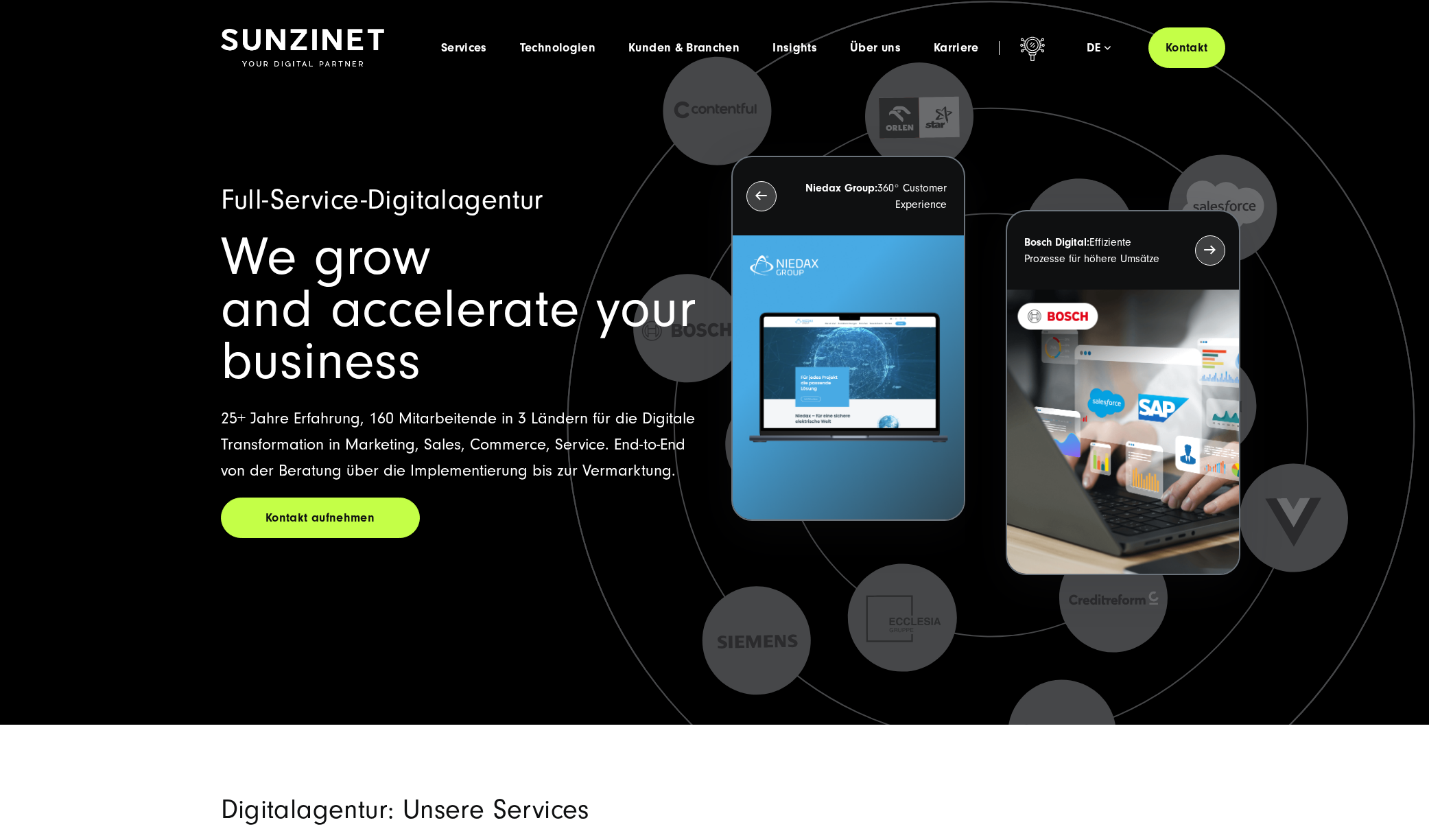
drag, startPoint x: 219, startPoint y: 194, endPoint x: 621, endPoint y: 389, distance: 446.8
click at [620, 389] on div "Full-Service-Digitalagentur We grow and accelerate your business 25+ Jahre Erfa…" at bounding box center [714, 398] width 1043 height 609
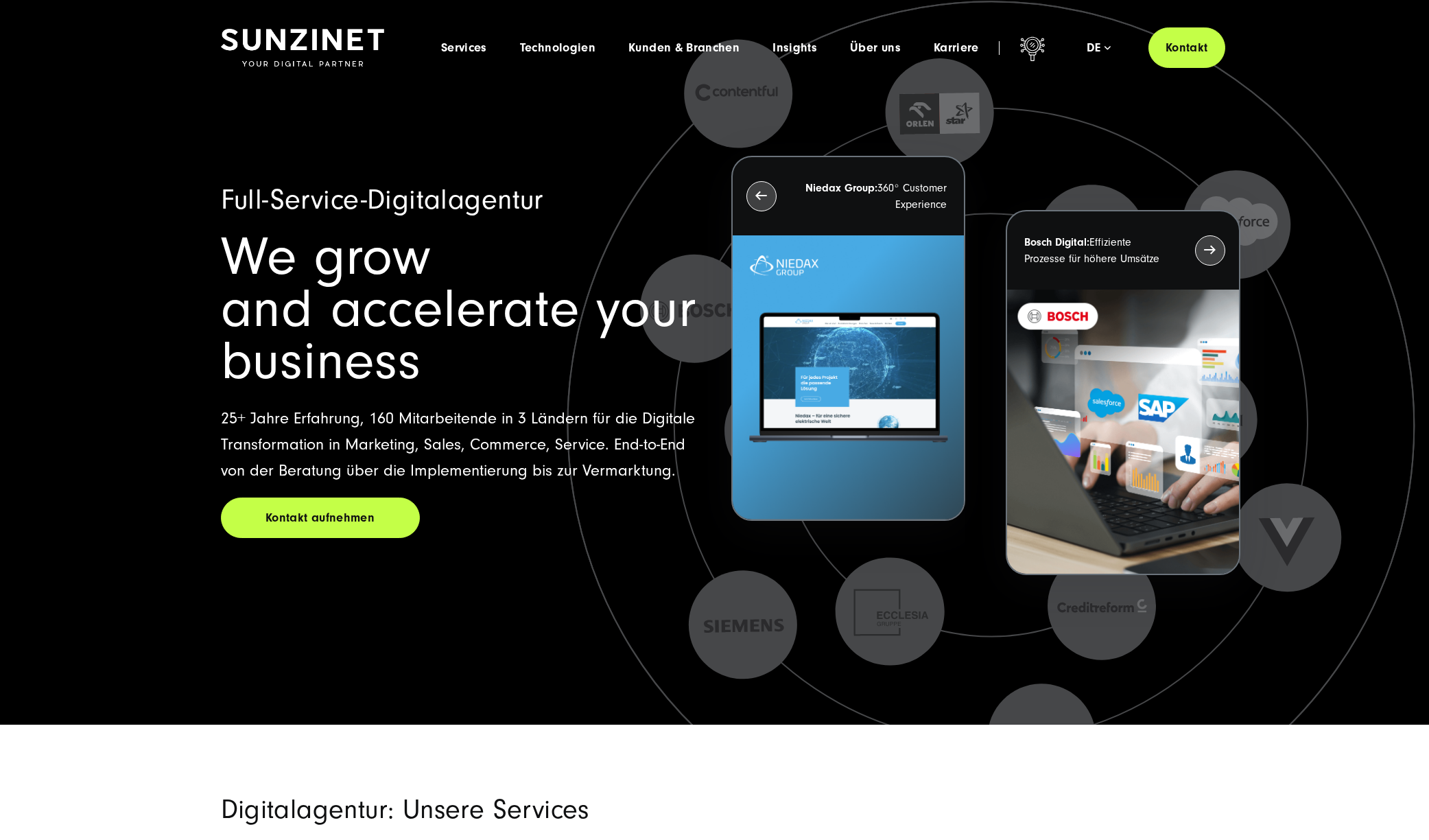
drag, startPoint x: 229, startPoint y: 804, endPoint x: 279, endPoint y: 808, distance: 50.2
click at [276, 808] on h2 "Digitalagentur: Unsere Services" at bounding box center [547, 809] width 652 height 33
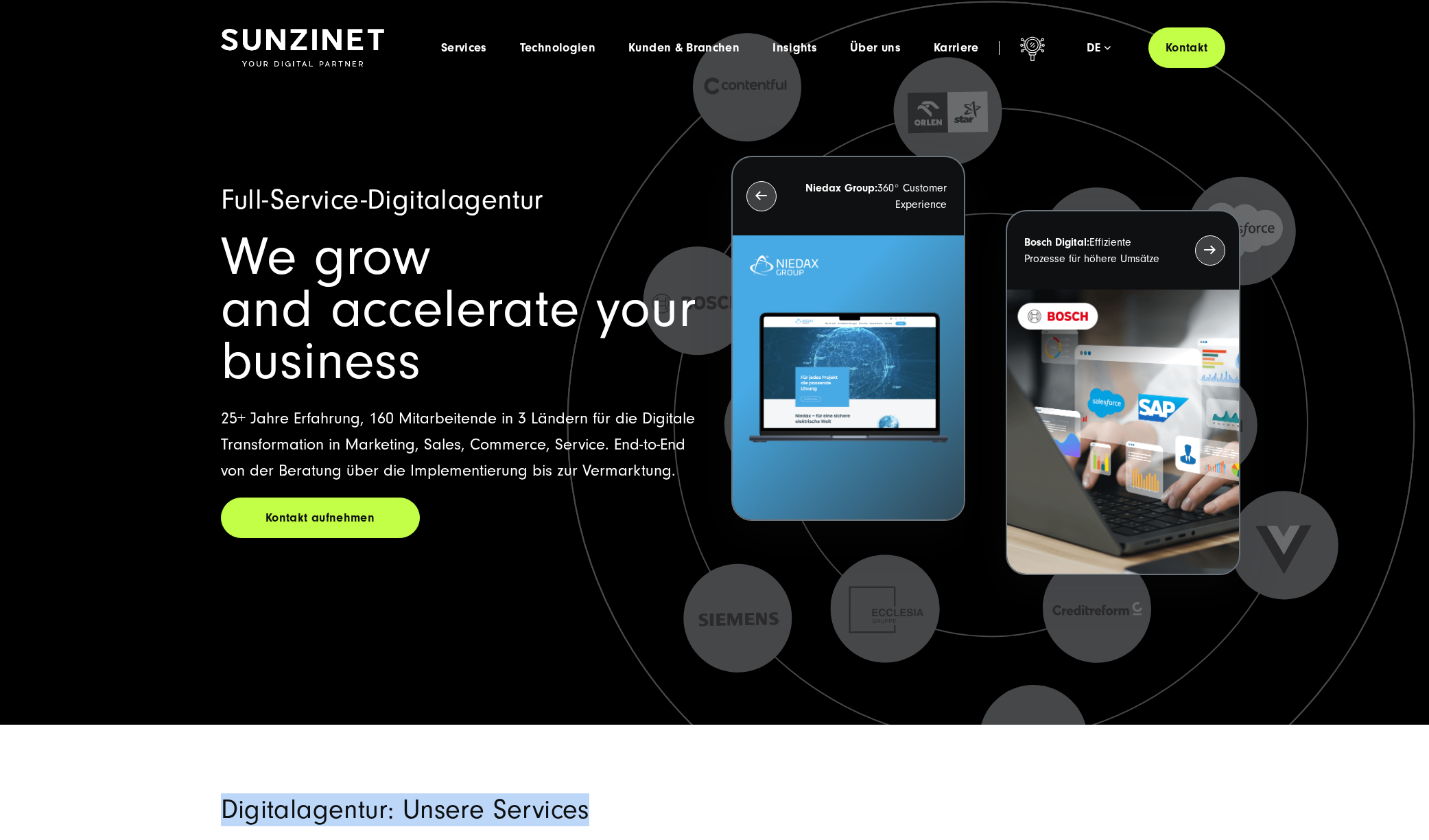
drag, startPoint x: 213, startPoint y: 805, endPoint x: 753, endPoint y: 827, distance: 540.4
